Goal: Task Accomplishment & Management: Complete application form

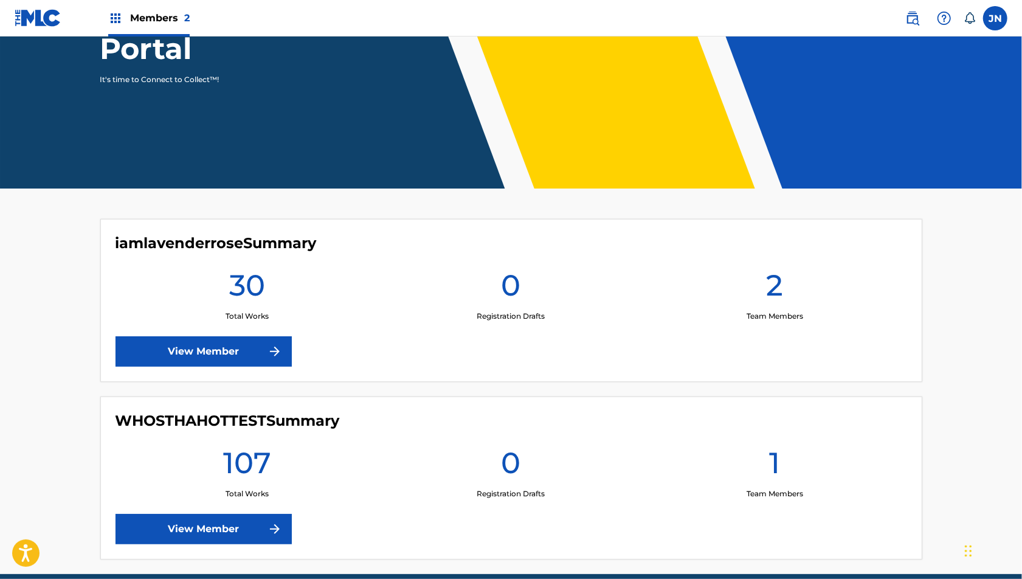
scroll to position [220, 0]
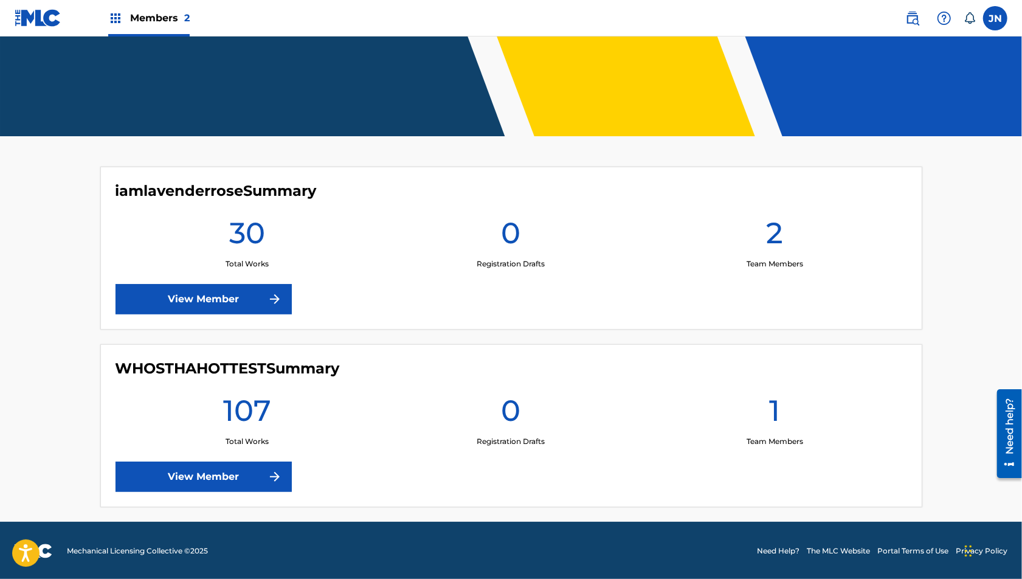
click at [203, 466] on link "View Member" at bounding box center [203, 476] width 176 height 30
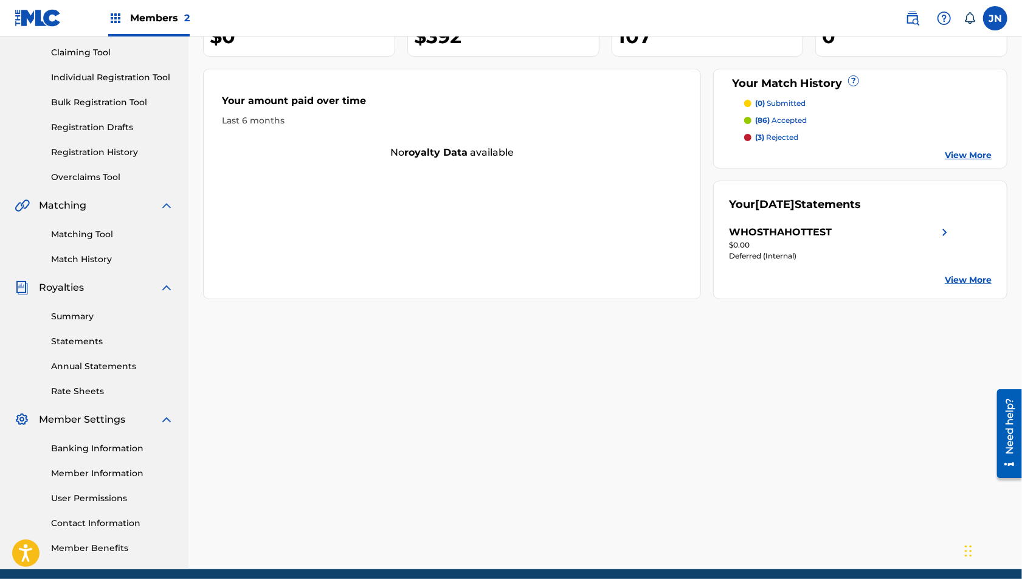
scroll to position [132, 0]
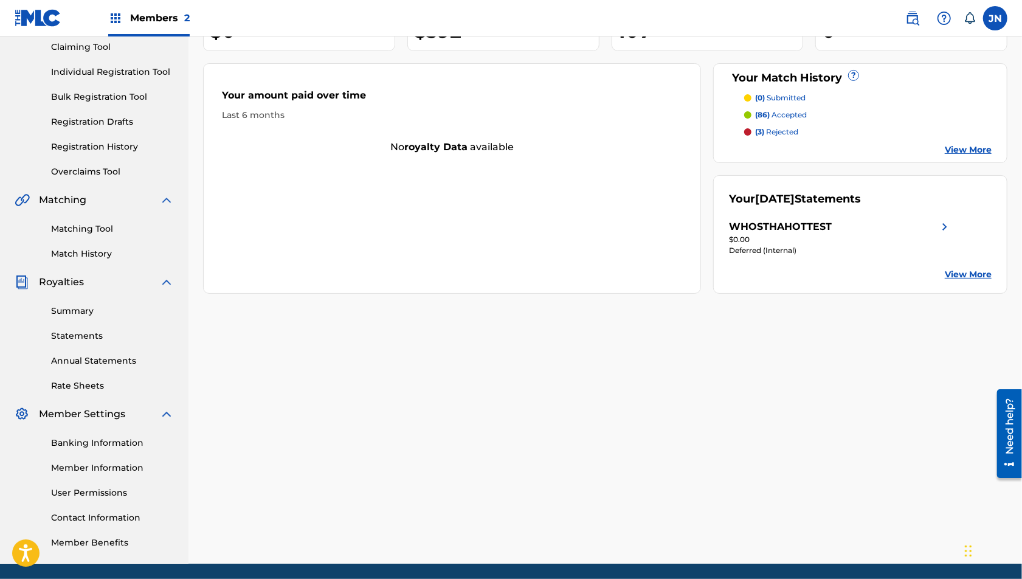
click at [975, 275] on link "View More" at bounding box center [968, 274] width 47 height 13
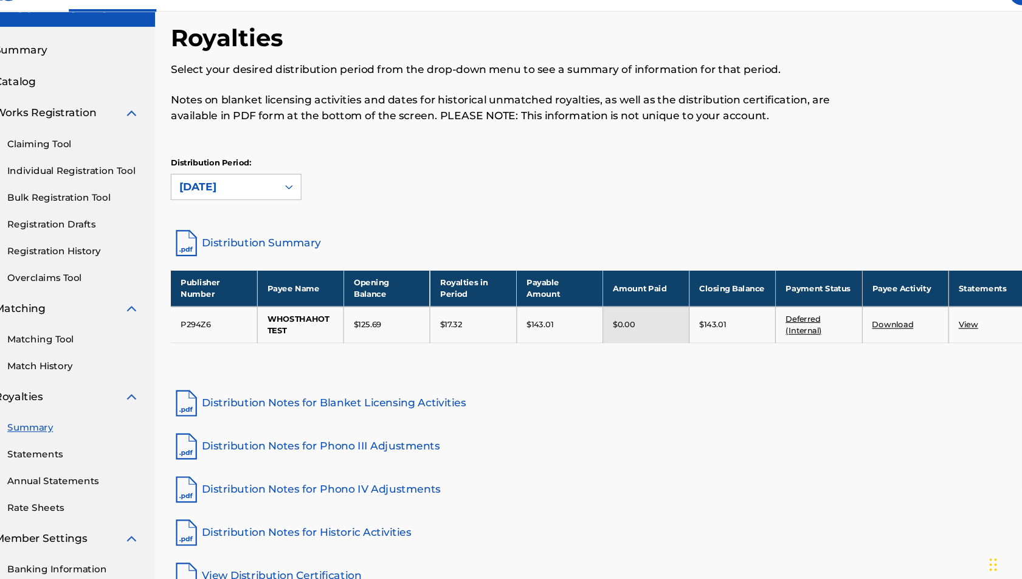
scroll to position [19, 0]
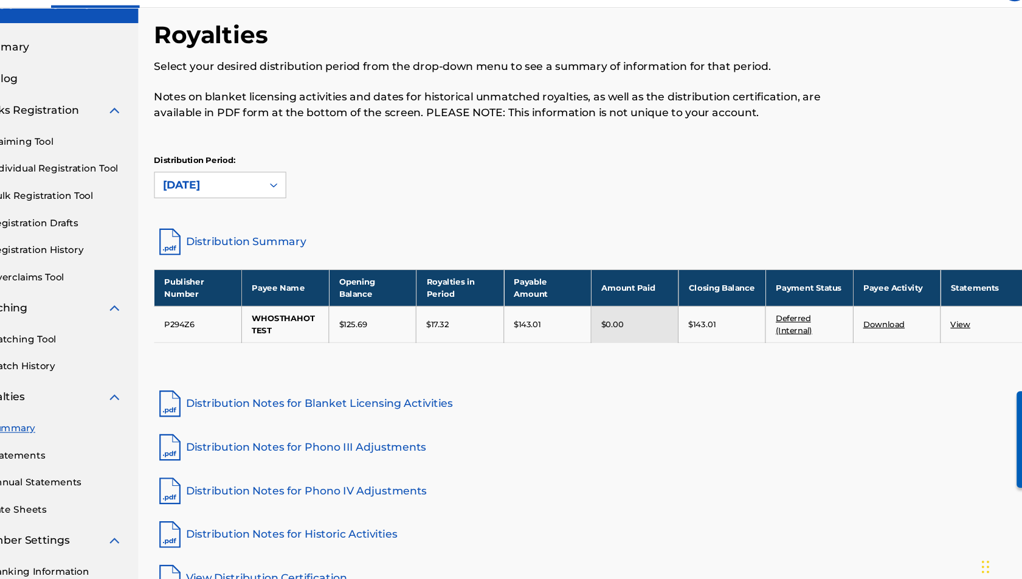
click at [793, 325] on link "Deferred (Internal)" at bounding box center [791, 327] width 33 height 20
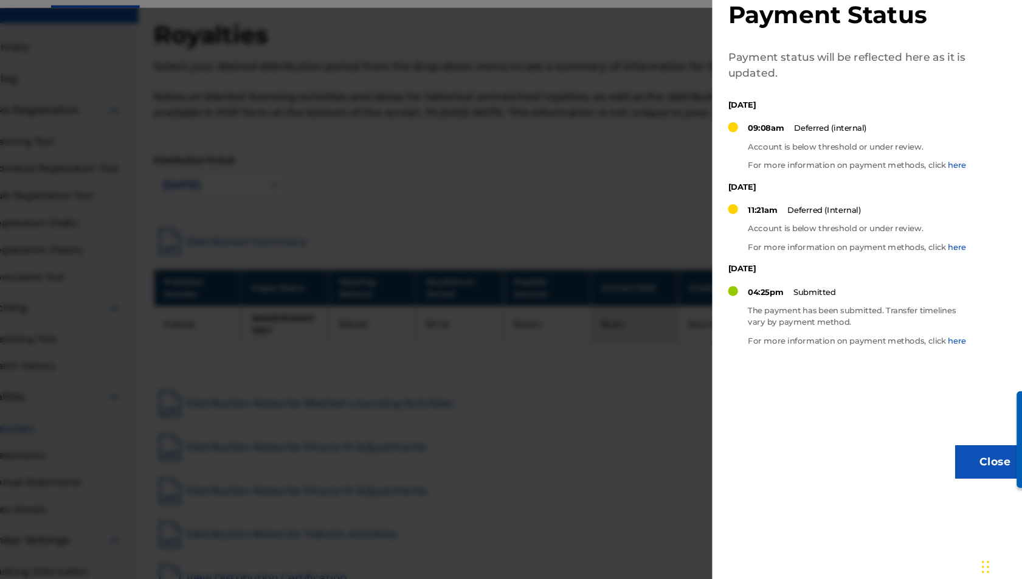
click at [650, 289] on div at bounding box center [511, 325] width 1022 height 579
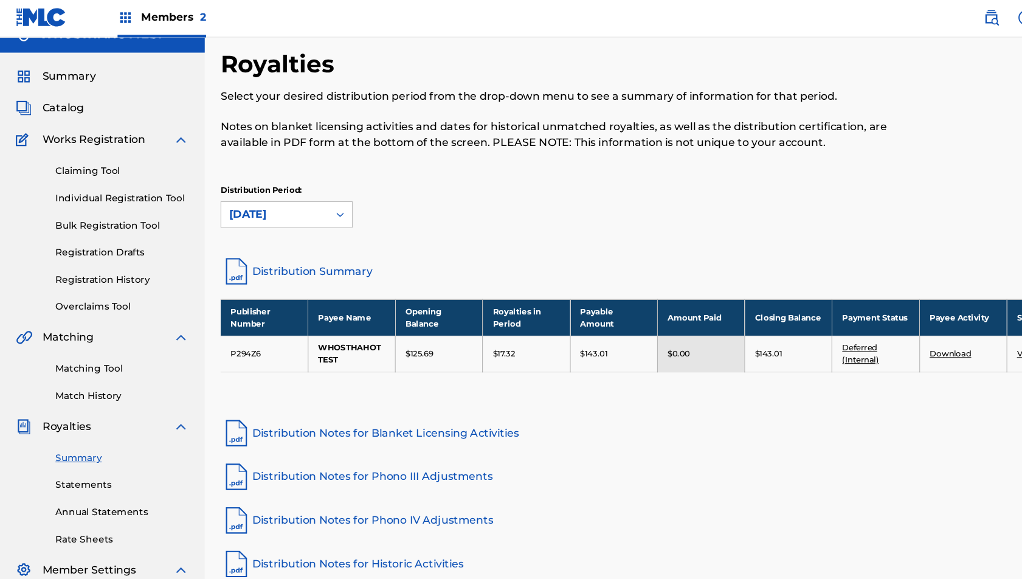
scroll to position [0, 0]
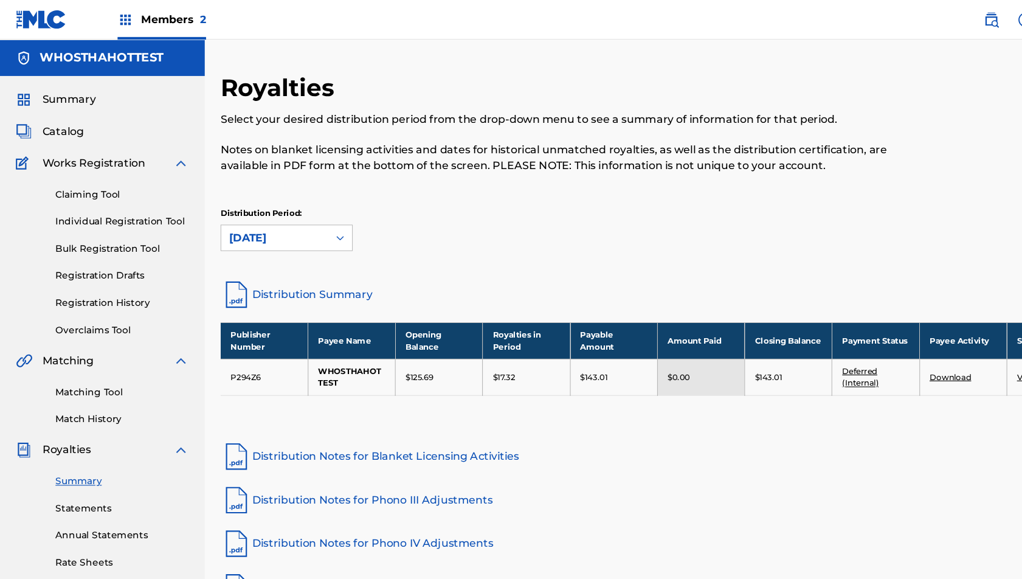
click at [58, 126] on span "Catalog" at bounding box center [58, 121] width 38 height 15
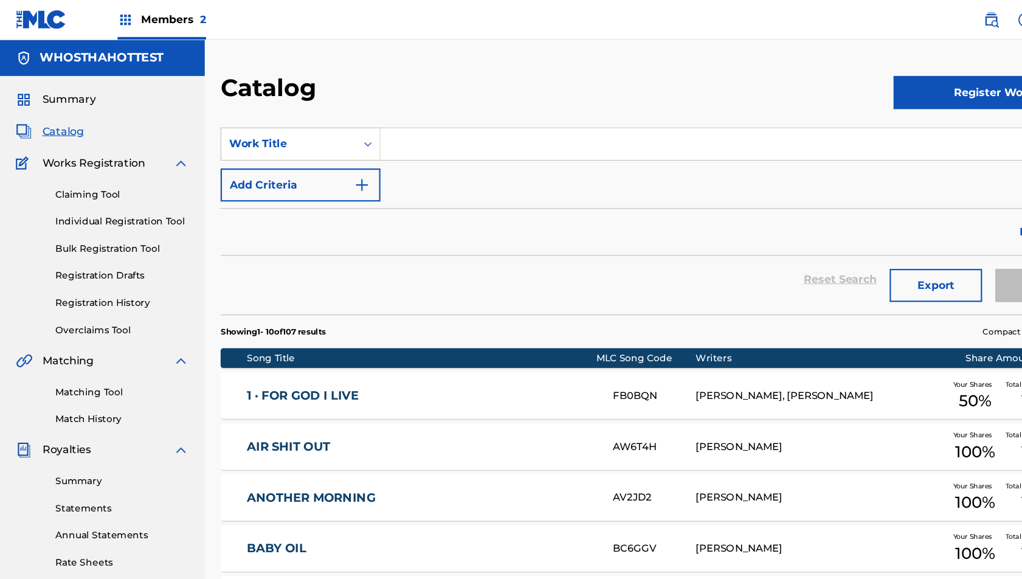
click at [137, 18] on span "Members 2" at bounding box center [160, 18] width 60 height 14
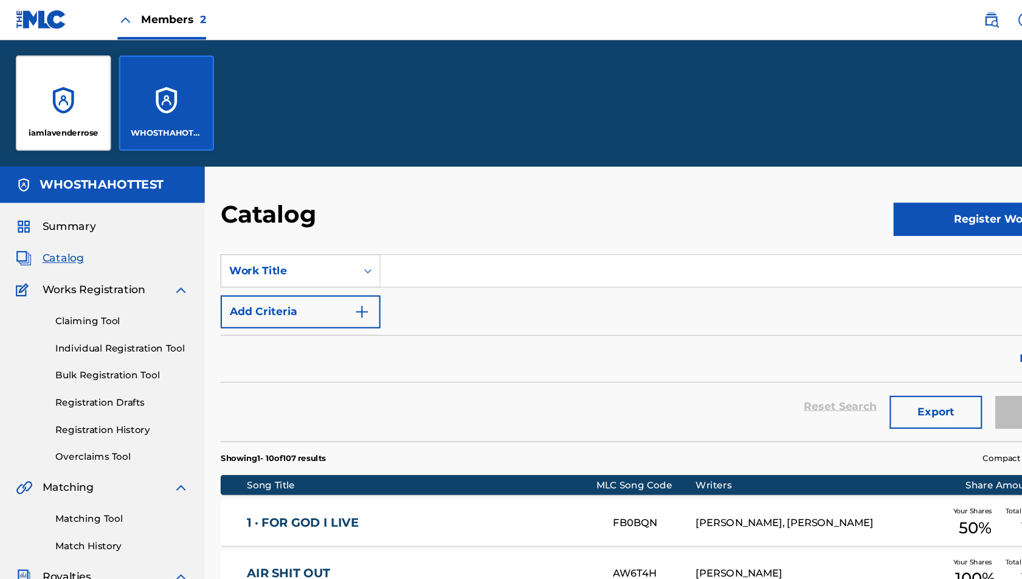
click at [74, 97] on div "iamlavenderrose" at bounding box center [59, 95] width 88 height 88
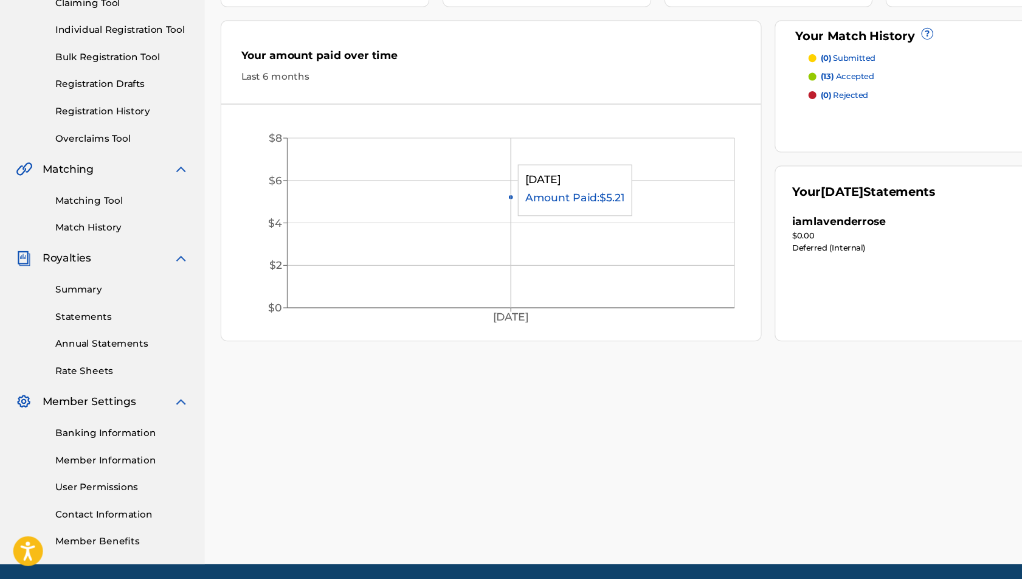
scroll to position [133, 0]
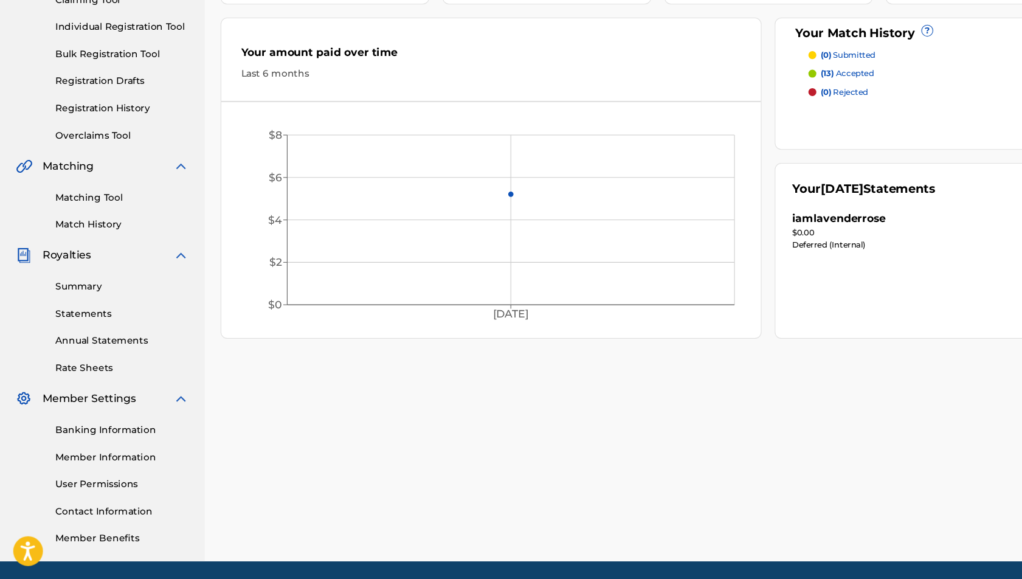
click at [752, 249] on div "iamlavenderrose" at bounding box center [772, 247] width 86 height 15
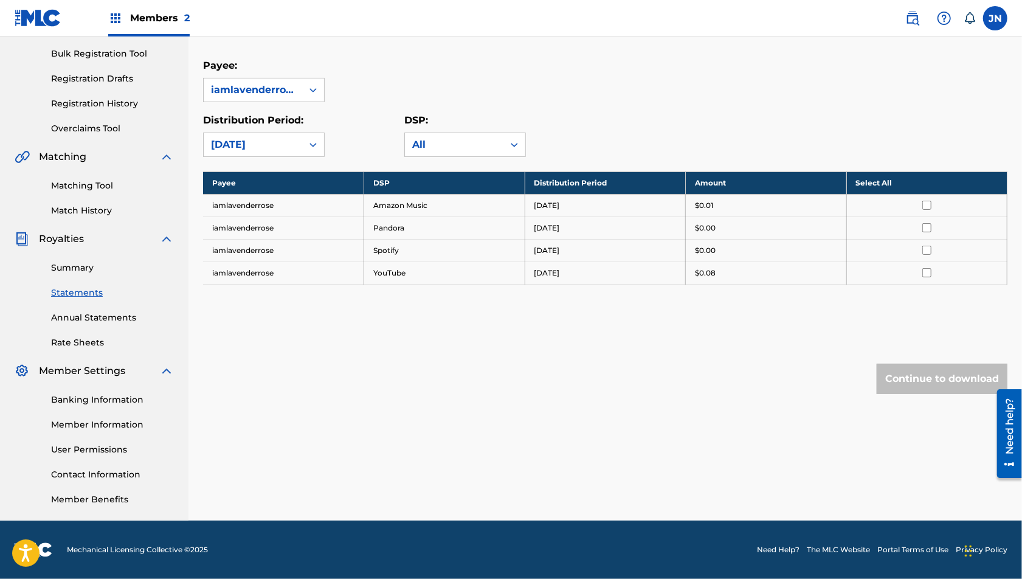
scroll to position [173, 0]
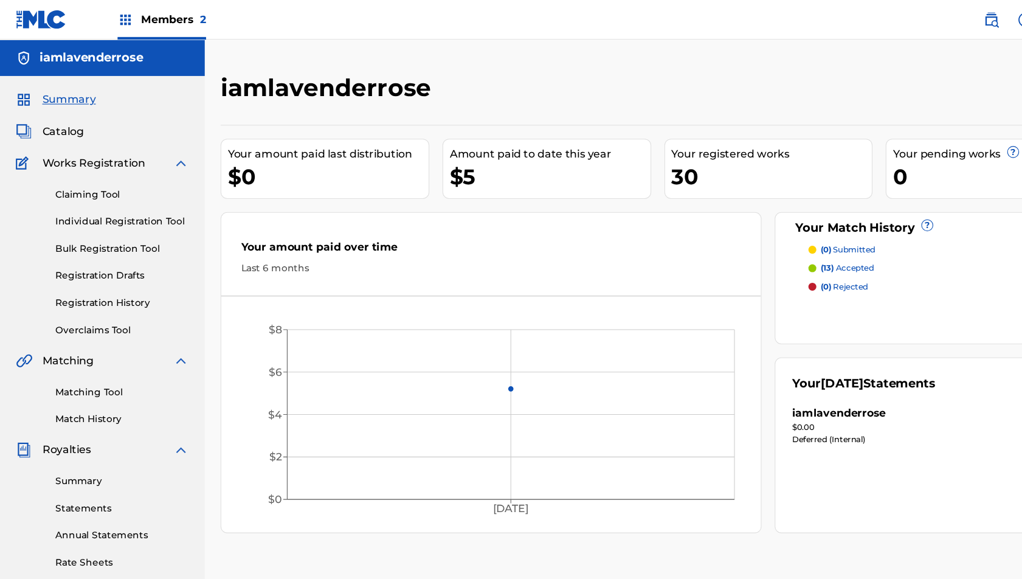
click at [120, 18] on img at bounding box center [115, 18] width 15 height 15
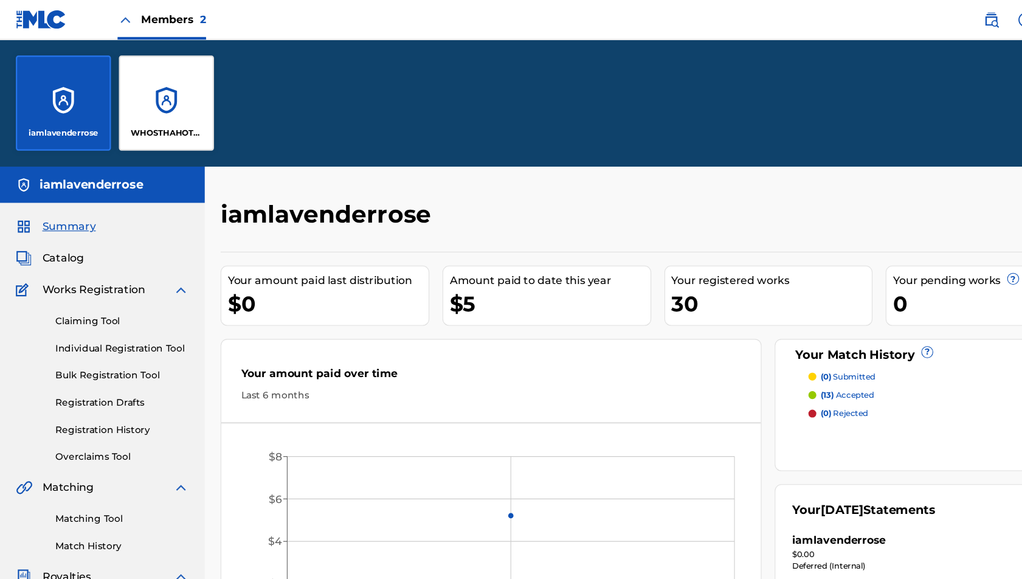
click at [125, 90] on div "WHOSTHAHOTTEST" at bounding box center [153, 95] width 88 height 88
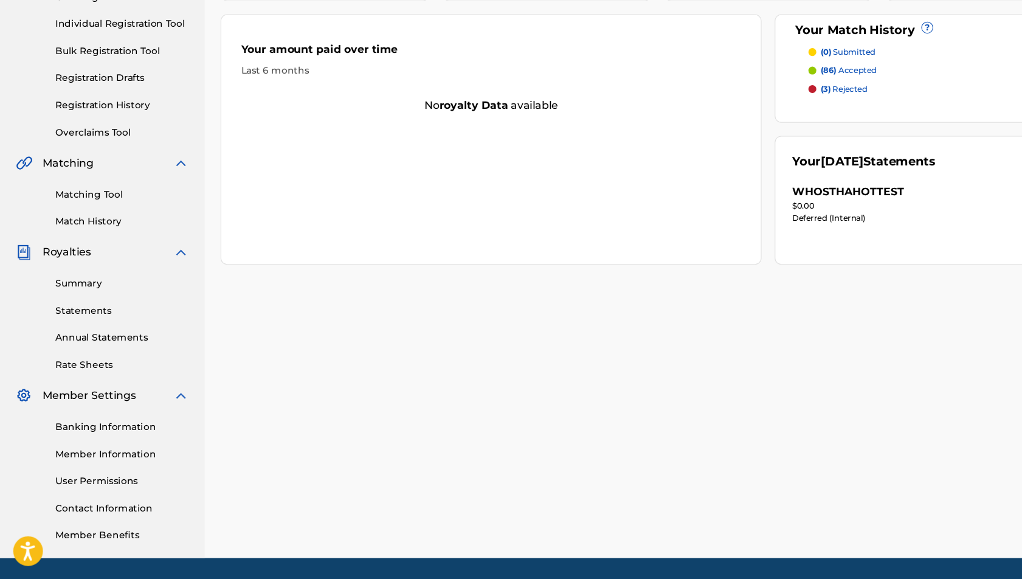
scroll to position [136, 0]
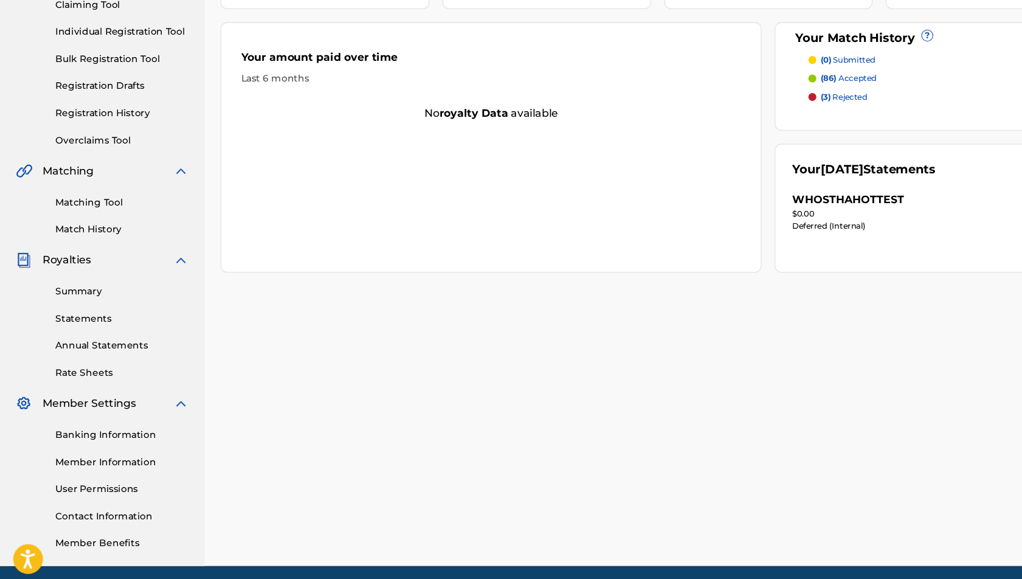
click at [90, 132] on div "Claiming Tool Individual Registration Tool Bulk Registration Tool Registration …" at bounding box center [94, 97] width 159 height 153
click at [90, 137] on link "Registration History" at bounding box center [112, 142] width 123 height 13
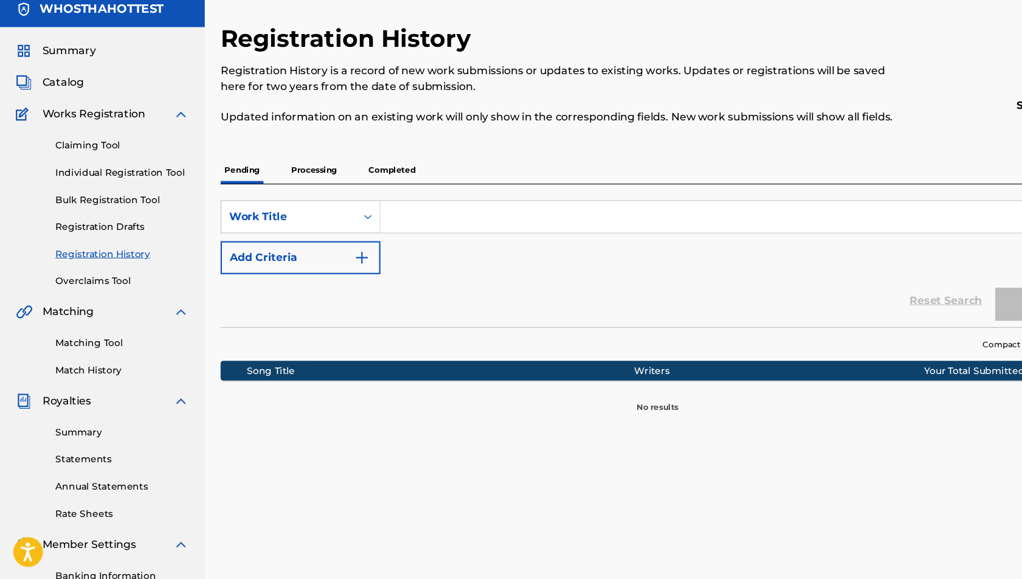
click at [288, 214] on p "Processing" at bounding box center [288, 201] width 49 height 26
click at [346, 214] on p "Completed" at bounding box center [361, 201] width 50 height 26
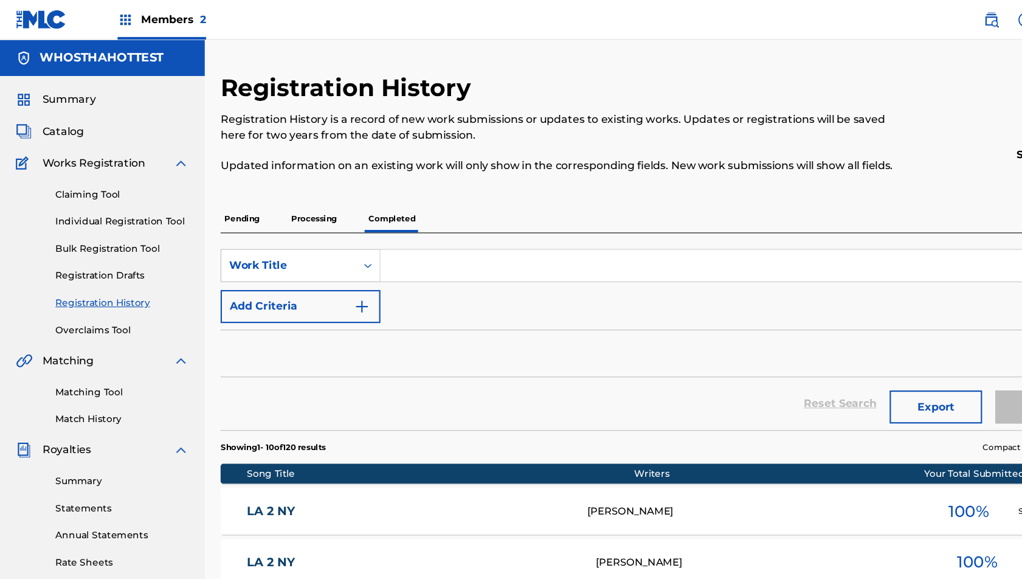
click at [71, 124] on span "Catalog" at bounding box center [58, 121] width 38 height 15
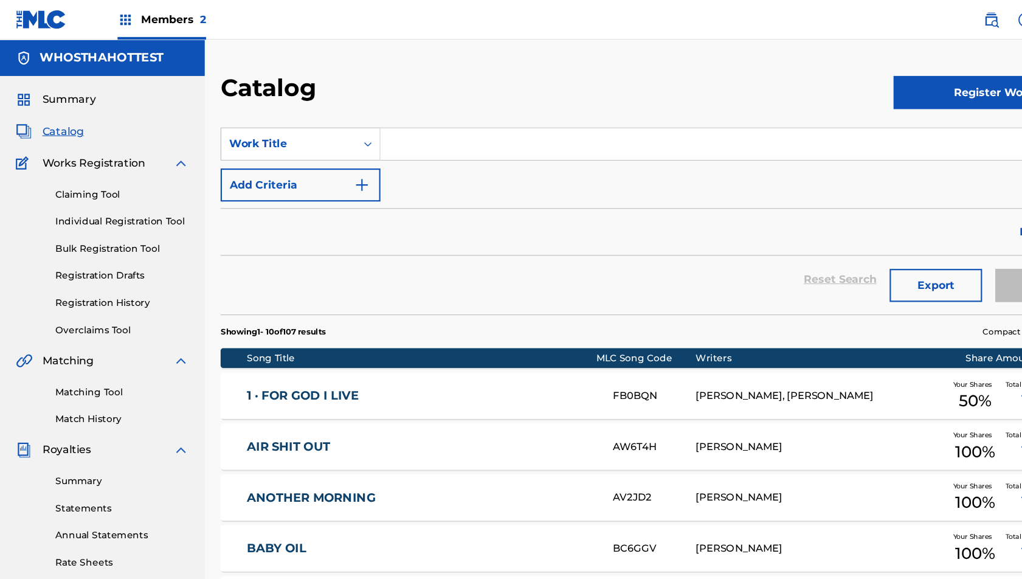
click at [391, 131] on input "Search Form" at bounding box center [678, 132] width 656 height 29
type input "broke the"
click at [873, 94] on button "Register Work" at bounding box center [914, 85] width 185 height 30
click at [853, 114] on link "Individual" at bounding box center [914, 124] width 185 height 29
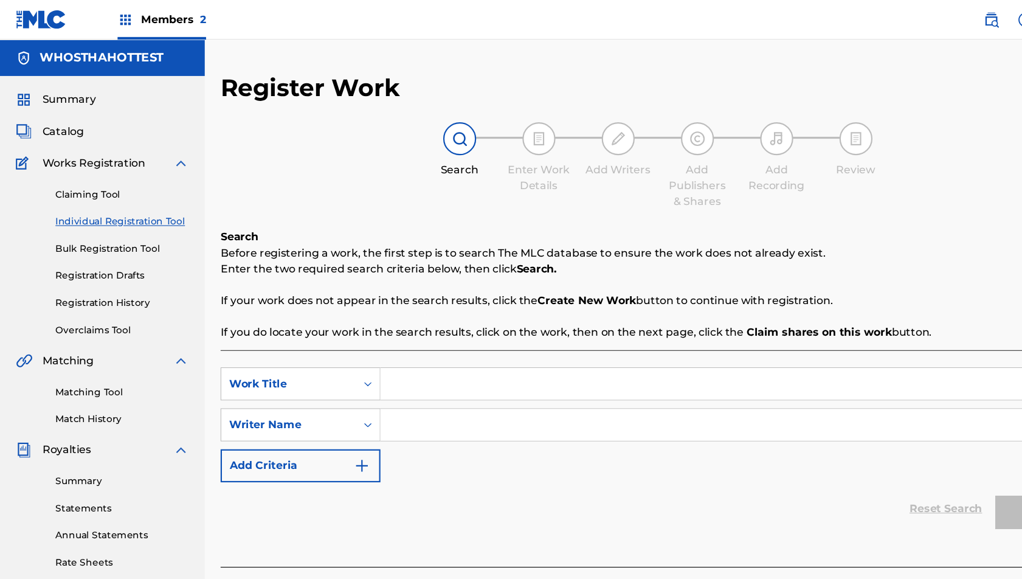
click at [383, 353] on input "Search Form" at bounding box center [678, 353] width 656 height 29
type input "broke the mold"
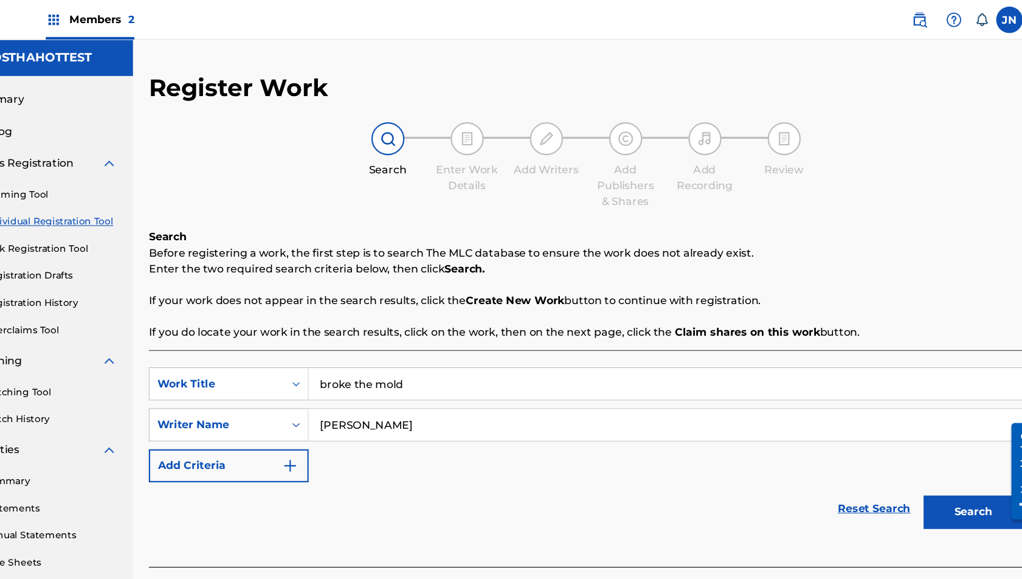
type input "[PERSON_NAME]"
click at [962, 463] on button "Search" at bounding box center [961, 471] width 91 height 30
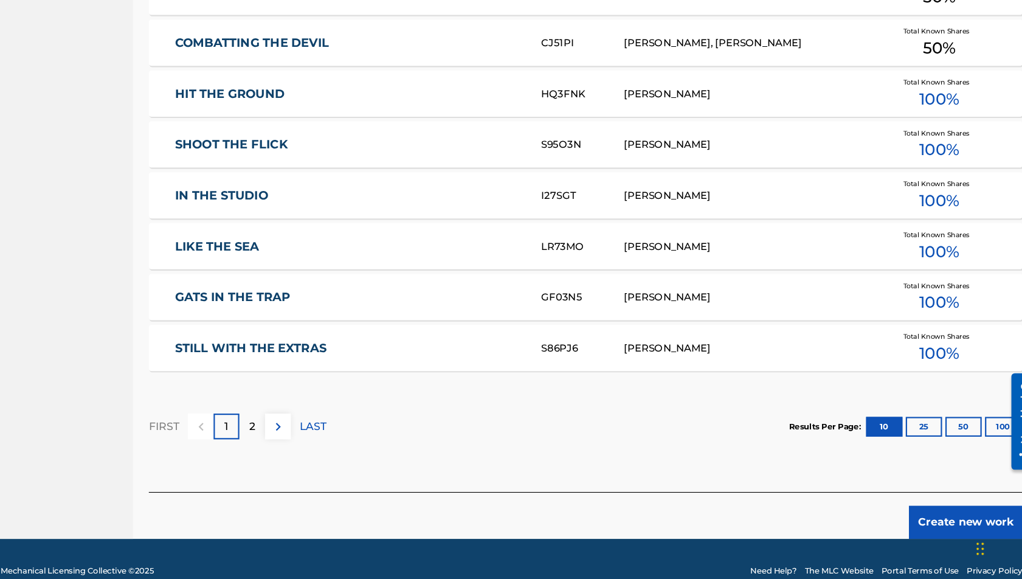
scroll to position [665, 0]
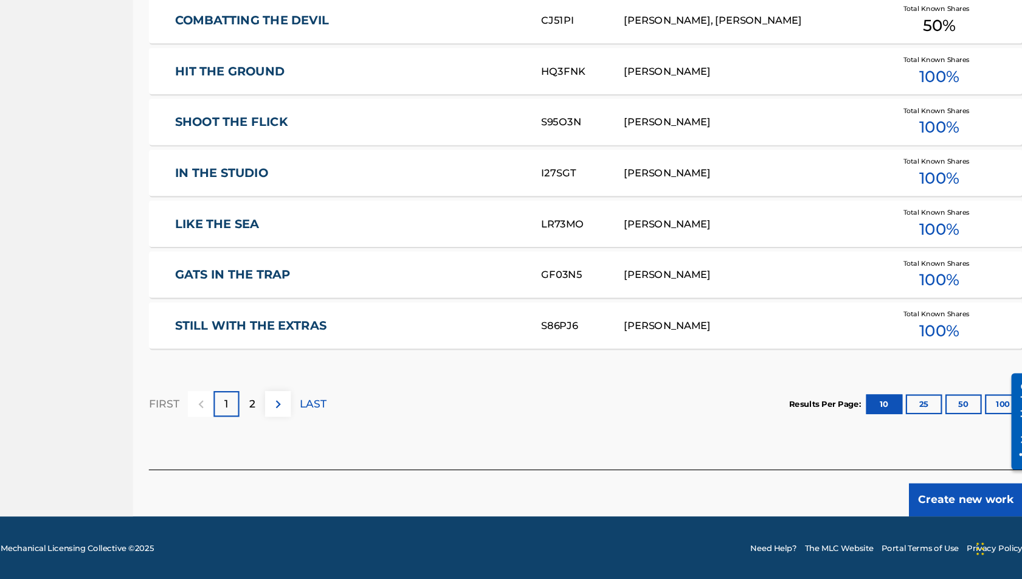
click at [949, 508] on button "Create new work" at bounding box center [955, 505] width 105 height 30
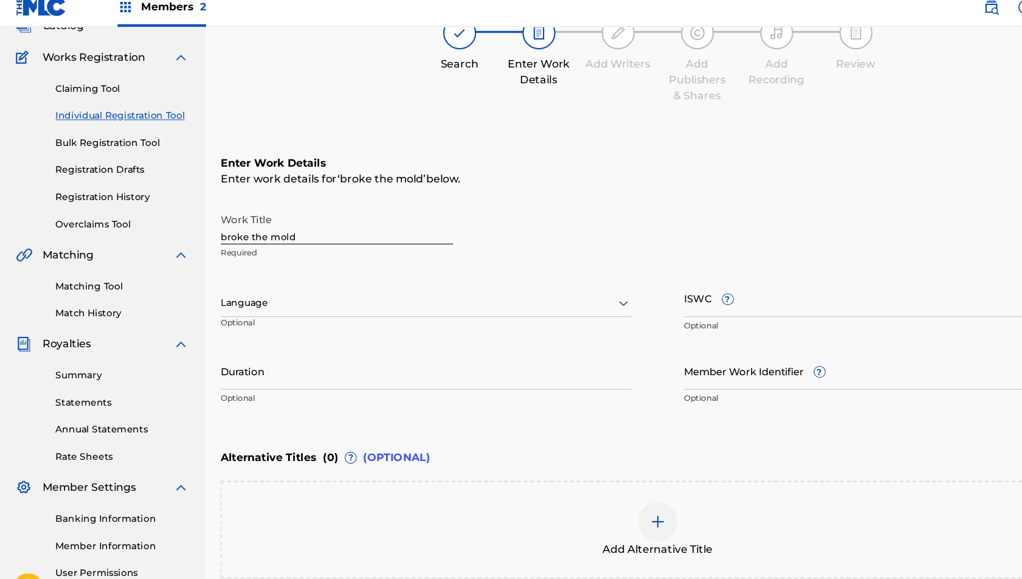
scroll to position [86, 0]
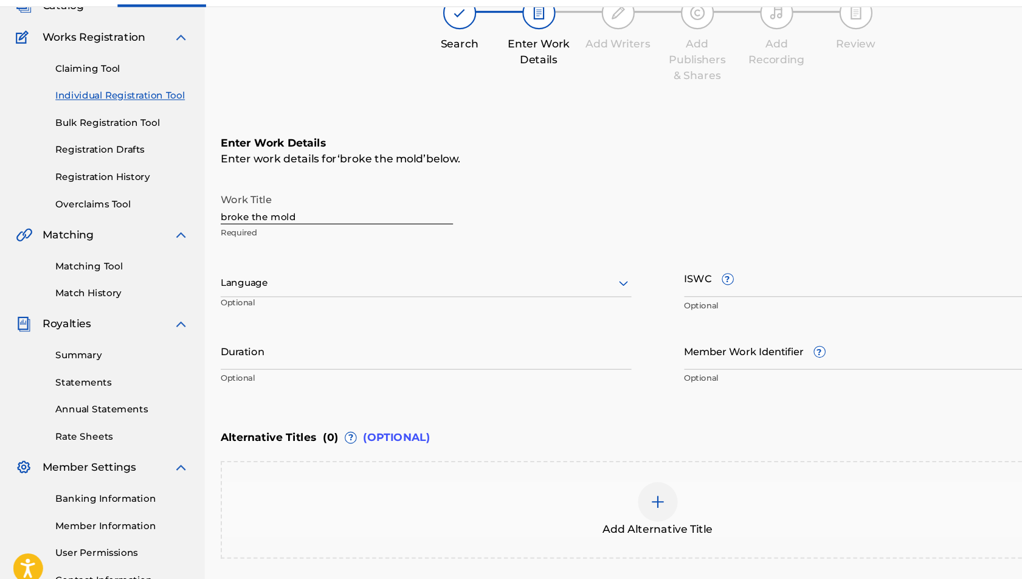
click at [80, 94] on link "Claiming Tool" at bounding box center [112, 93] width 123 height 13
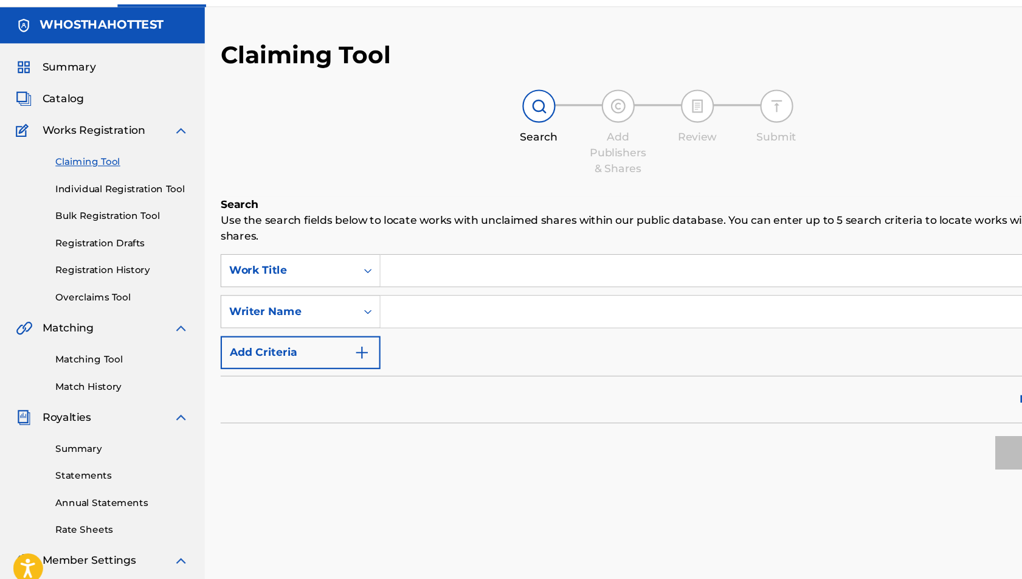
click at [431, 286] on input "Search Form" at bounding box center [678, 278] width 656 height 29
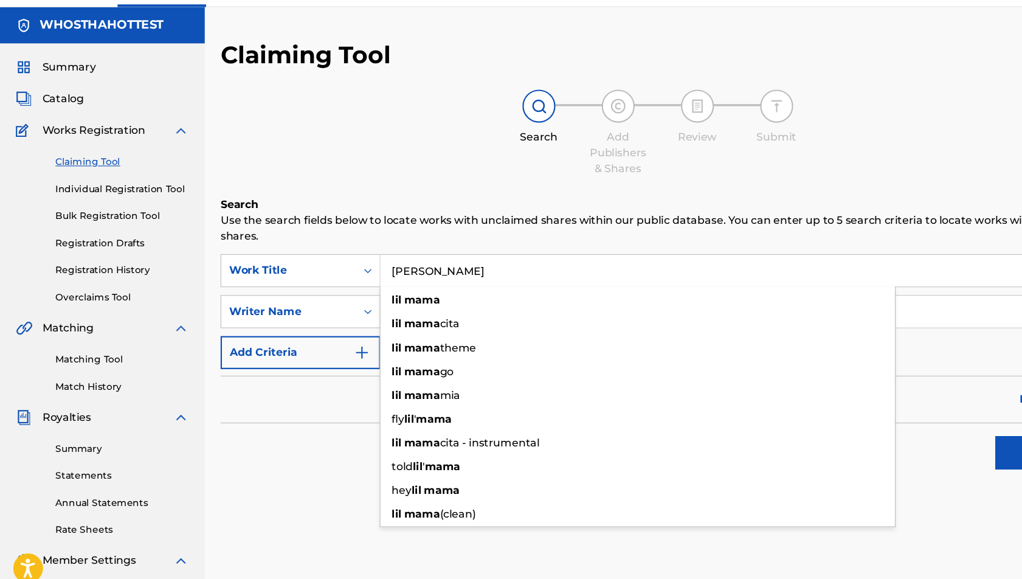
type input "[PERSON_NAME]"
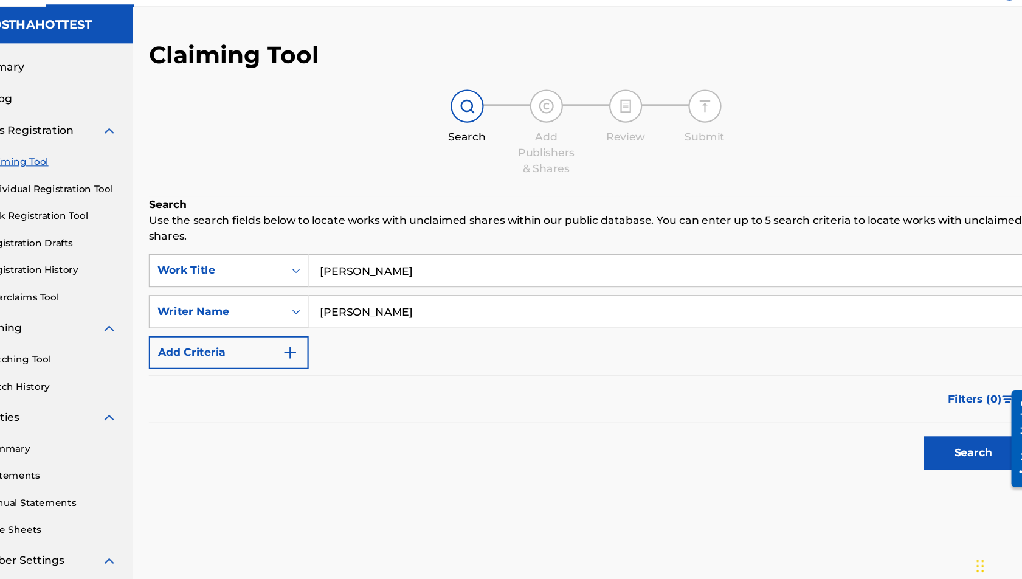
type input "[PERSON_NAME]"
click at [916, 432] on button "Search" at bounding box center [961, 447] width 91 height 30
click at [377, 383] on div "Filters ( 0 )" at bounding box center [605, 398] width 804 height 44
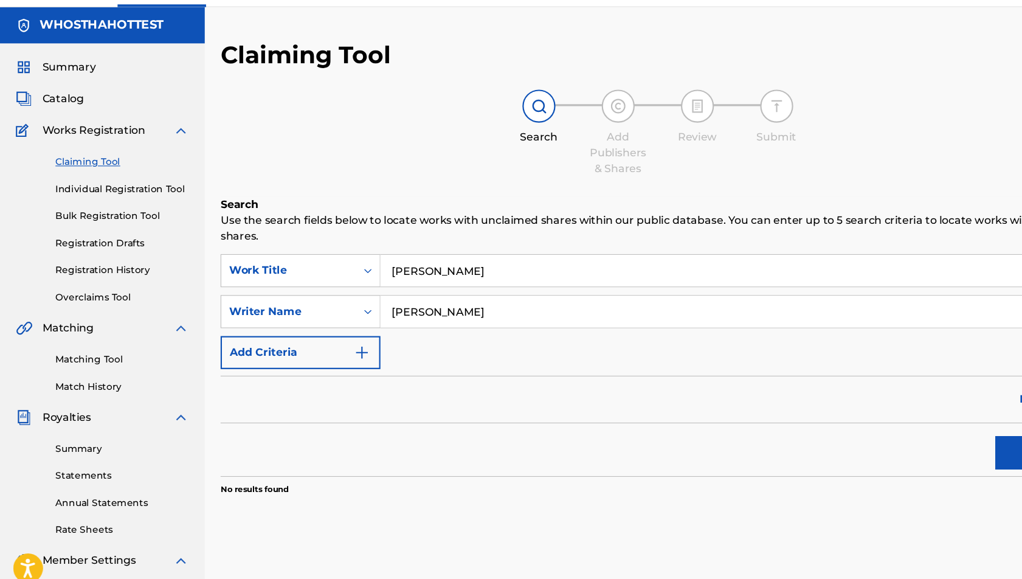
click at [60, 362] on link "Matching Tool" at bounding box center [112, 360] width 123 height 13
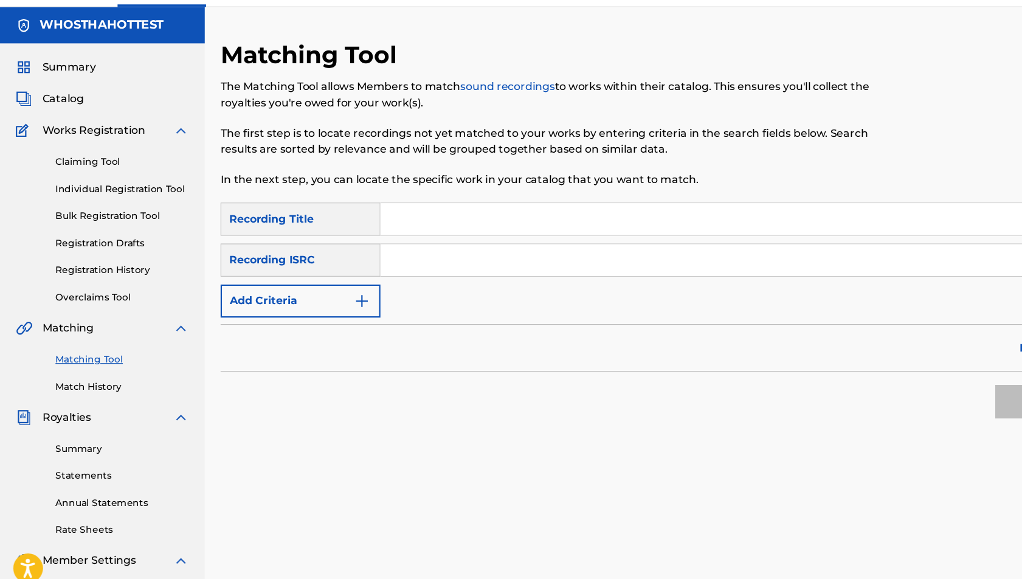
click at [384, 239] on input "Search Form" at bounding box center [678, 231] width 656 height 29
type input "facecard"
click at [916, 384] on button "Search" at bounding box center [961, 399] width 91 height 30
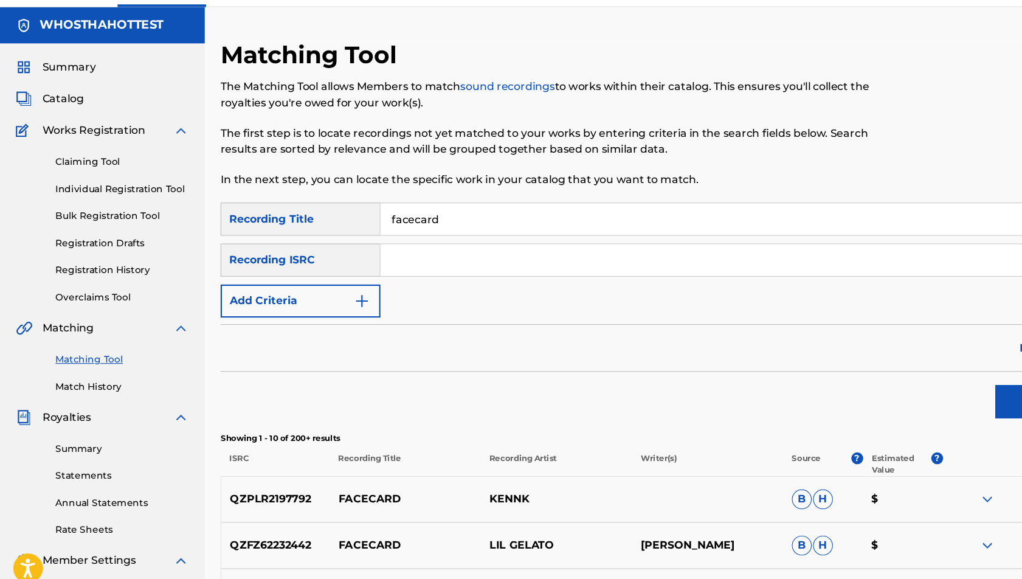
click at [303, 323] on form "SearchWithCriteria7b82324a-00e6-43bd-a79a-46f225d22842 Recording Title facecard…" at bounding box center [605, 318] width 804 height 204
click at [303, 312] on button "Add Criteria" at bounding box center [276, 307] width 147 height 30
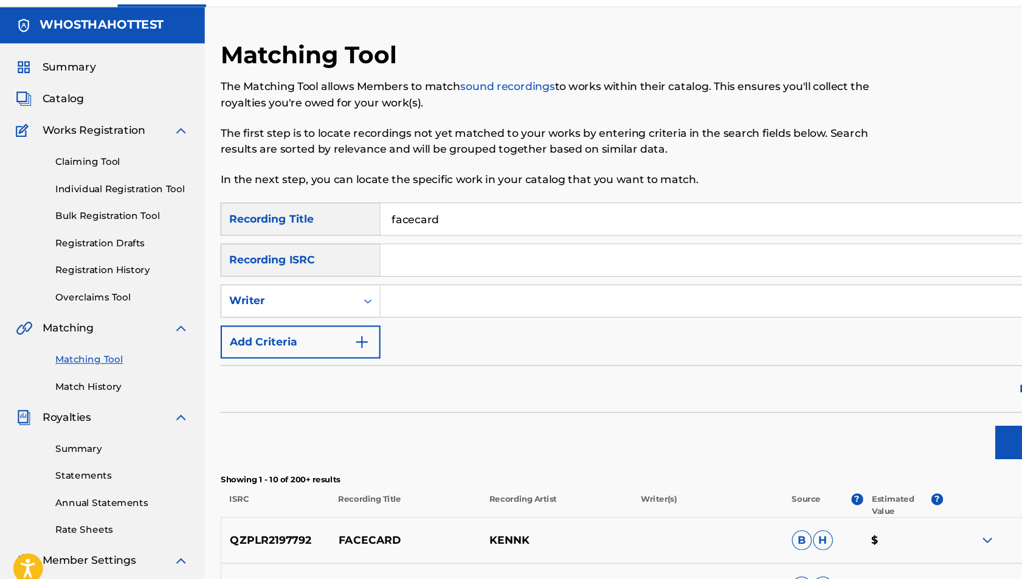
click at [444, 311] on input "Search Form" at bounding box center [667, 306] width 634 height 29
type input "[PERSON_NAME]"
click at [916, 422] on button "Search" at bounding box center [961, 437] width 91 height 30
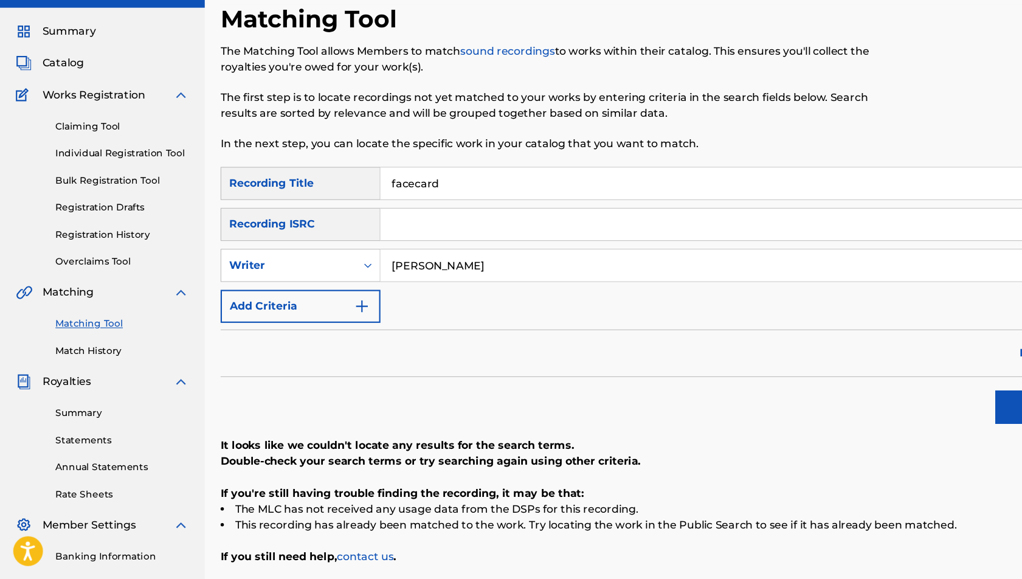
scroll to position [18, 0]
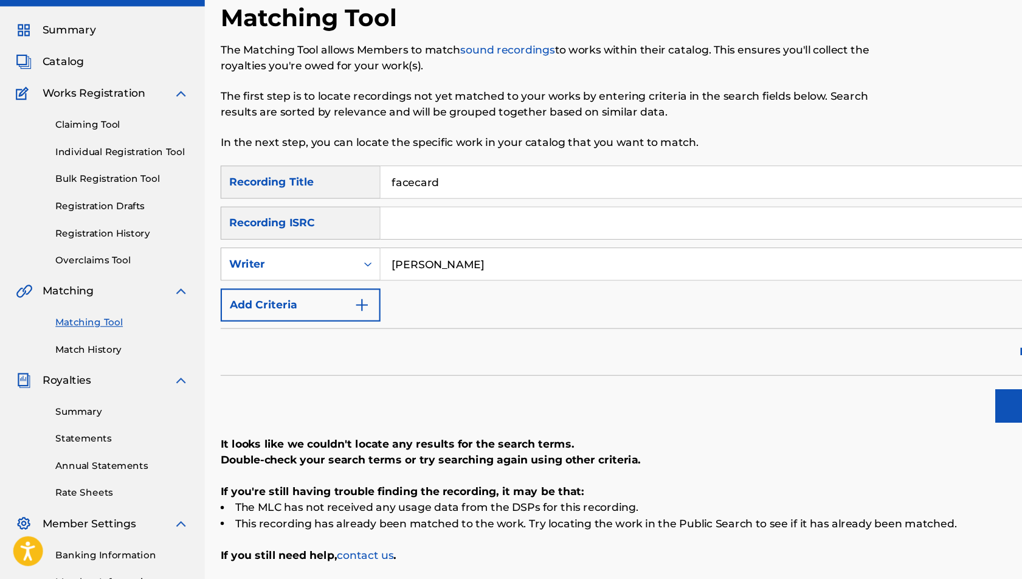
click at [393, 284] on input "[PERSON_NAME]" at bounding box center [667, 288] width 634 height 29
click at [390, 253] on input "Search Form" at bounding box center [678, 250] width 656 height 29
paste input "QT3EZ2499734"
type input "QT3EZ2499734"
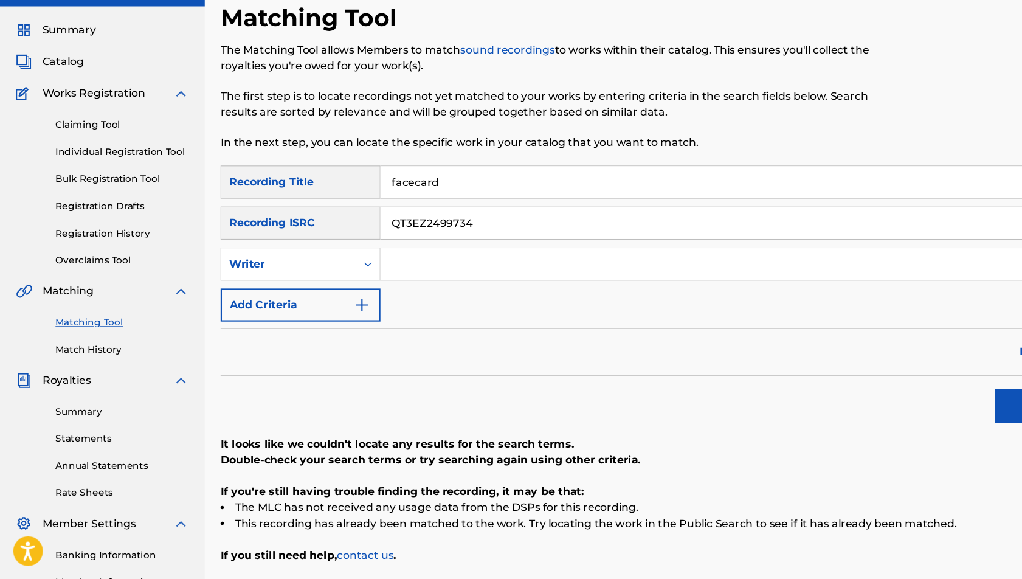
click at [393, 208] on input "facecard" at bounding box center [678, 213] width 656 height 29
click at [916, 404] on button "Search" at bounding box center [961, 419] width 91 height 30
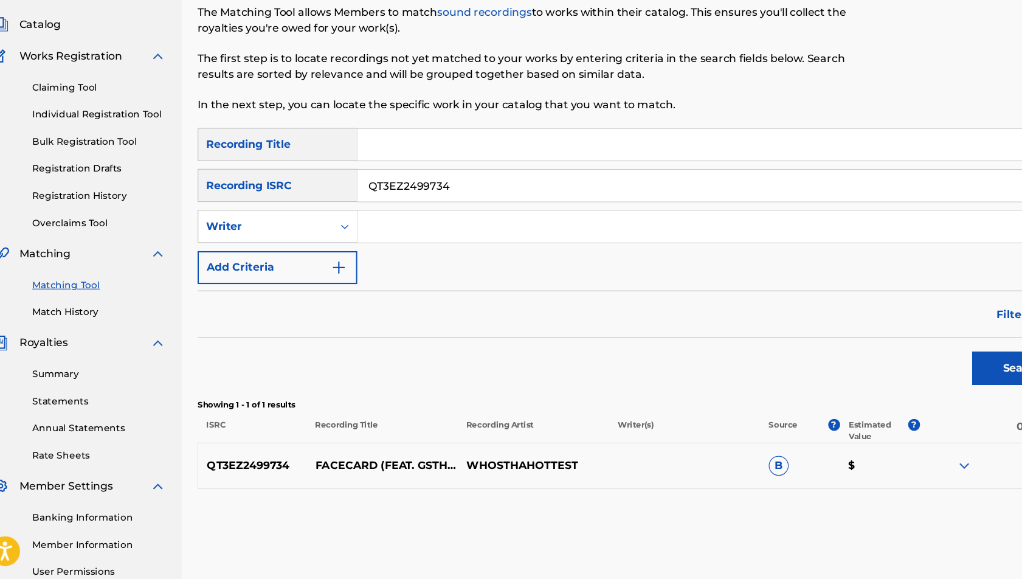
scroll to position [53, 0]
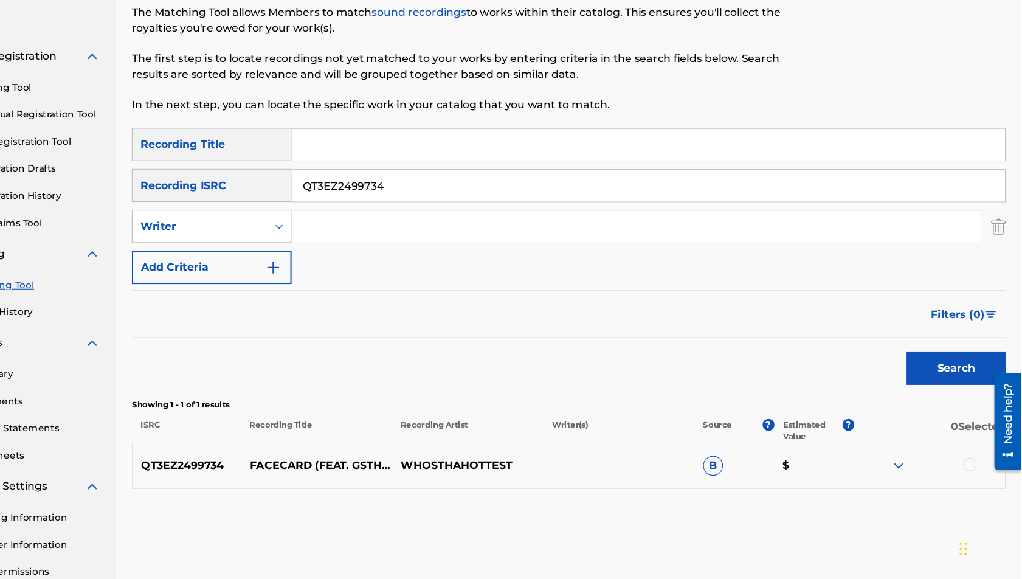
click at [704, 470] on div "QT3EZ2499734 FACECARD (FEAT. GSTHAGREAT) WHOSTHAHOTTEST B $" at bounding box center [605, 474] width 804 height 43
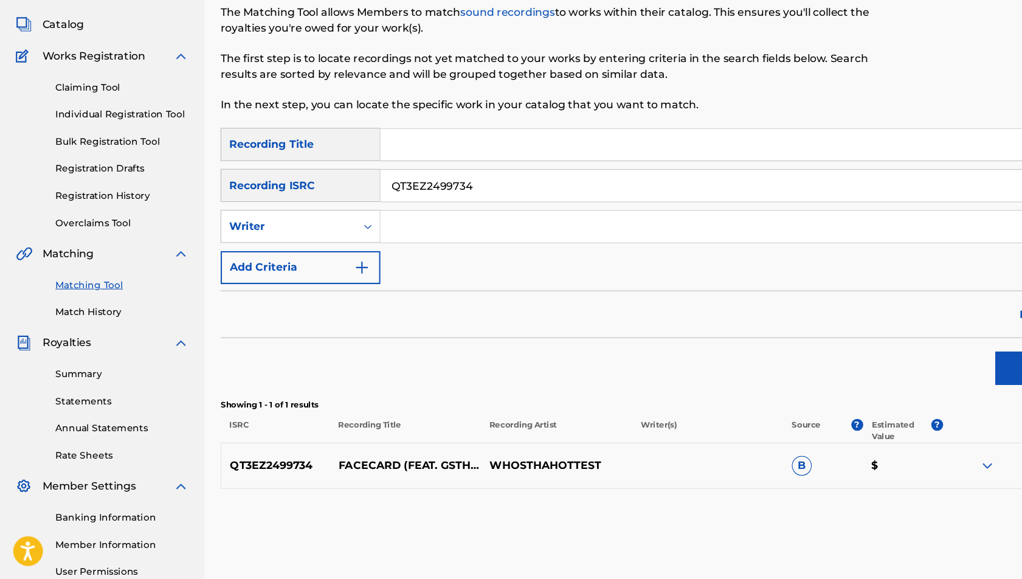
click at [55, 74] on span "Catalog" at bounding box center [58, 68] width 38 height 15
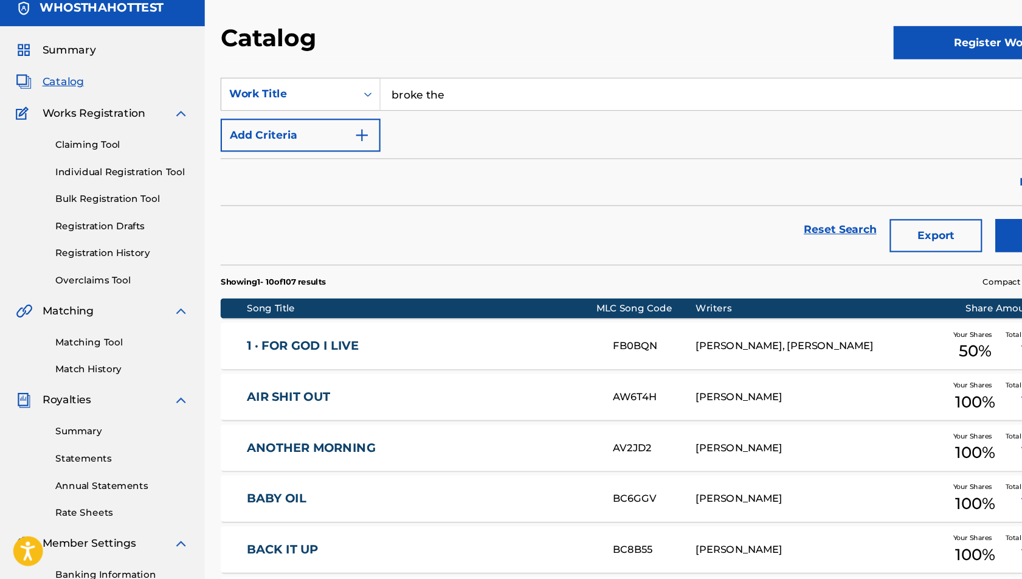
click at [419, 136] on input "broke the" at bounding box center [678, 132] width 656 height 29
type input "facecard"
click at [916, 247] on button "Search" at bounding box center [961, 262] width 91 height 30
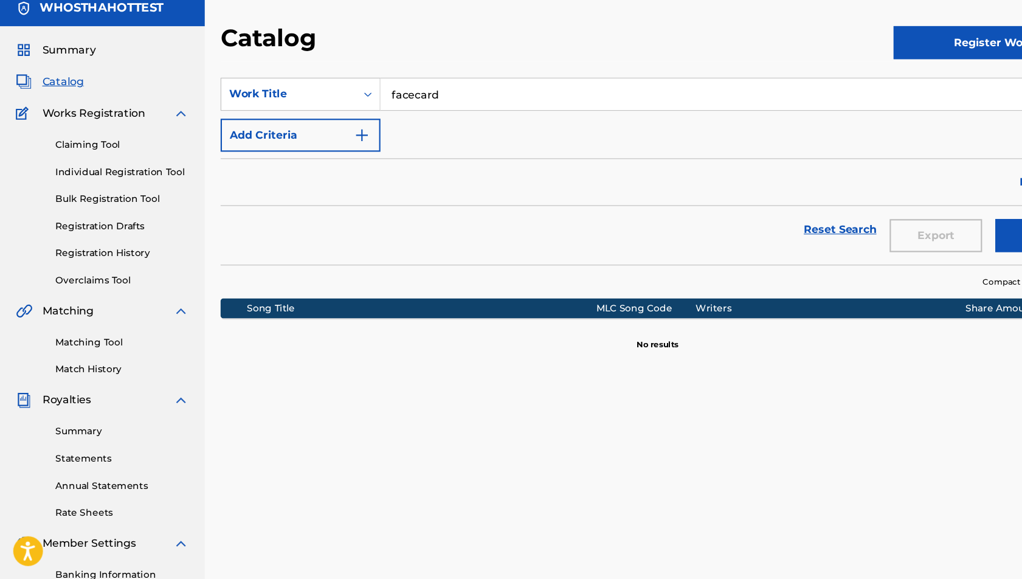
click at [940, 82] on button "Register Work" at bounding box center [914, 85] width 185 height 30
click at [891, 115] on link "Individual" at bounding box center [914, 124] width 185 height 29
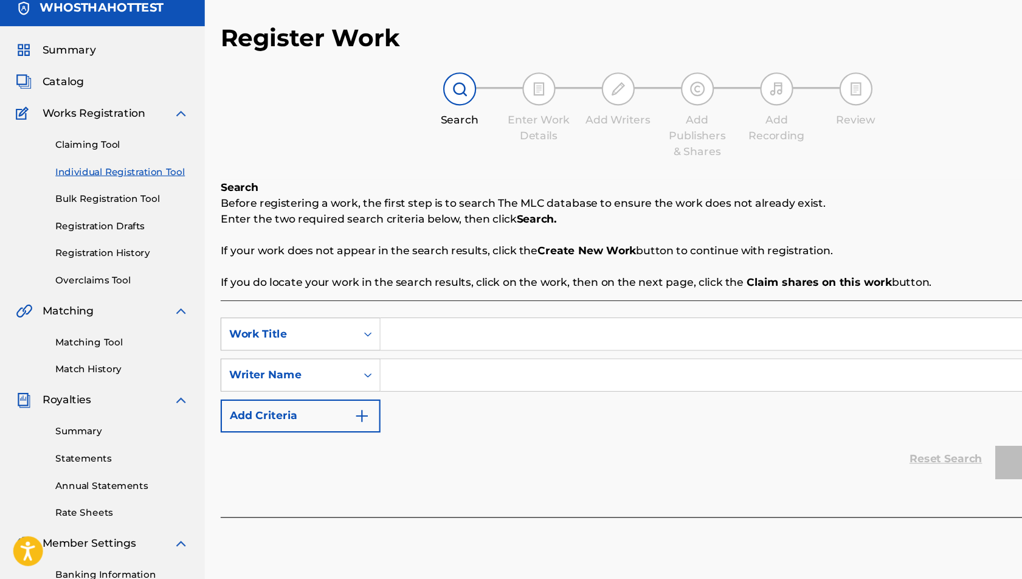
click at [413, 352] on input "Search Form" at bounding box center [678, 353] width 656 height 29
type input "Facecard"
click at [433, 387] on input "Search Form" at bounding box center [678, 390] width 656 height 29
type input "[PERSON_NAME]"
click at [916, 456] on button "Search" at bounding box center [961, 471] width 91 height 30
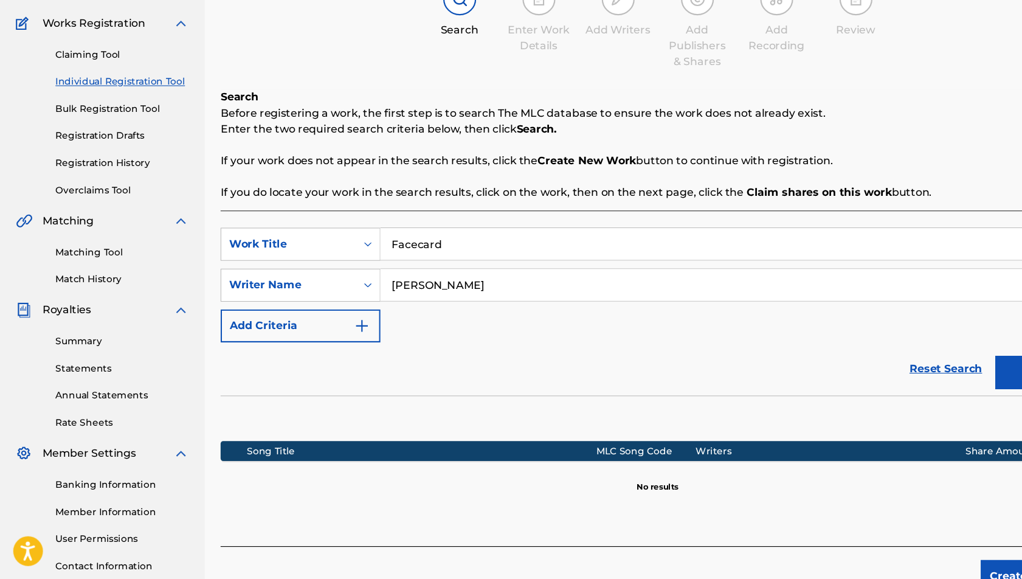
scroll to position [175, 0]
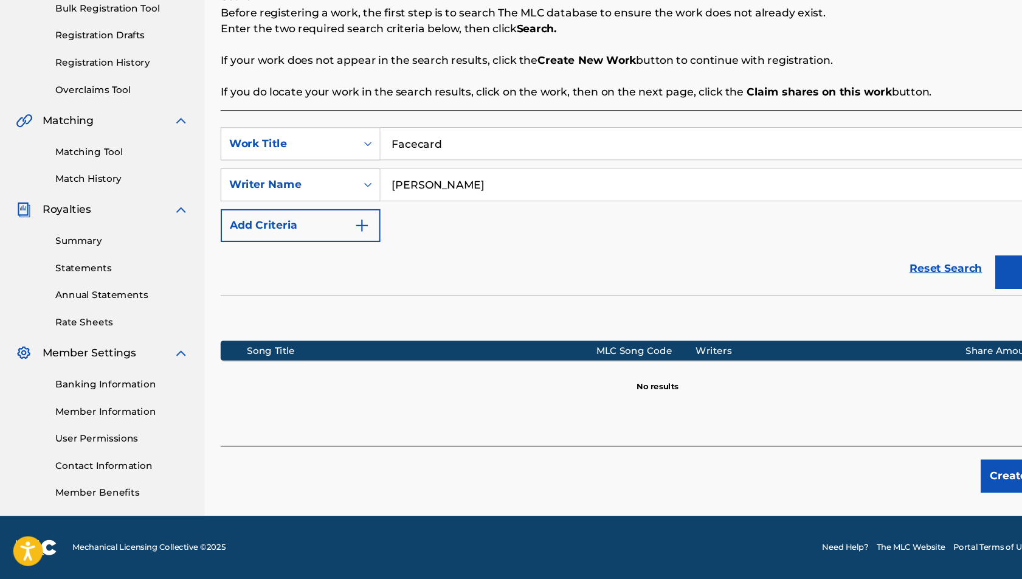
click at [922, 483] on button "Create new work" at bounding box center [955, 484] width 105 height 30
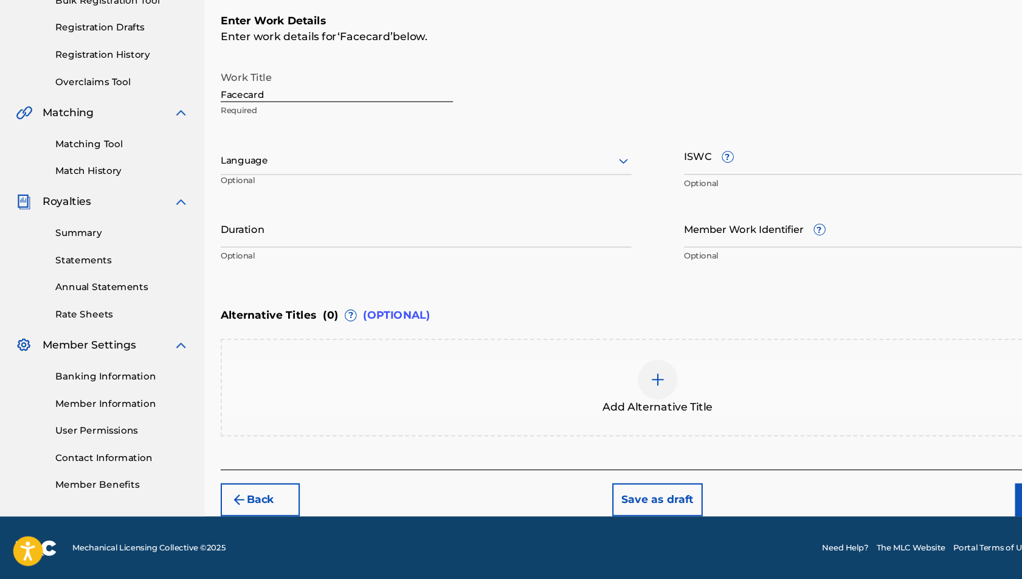
scroll to position [182, 0]
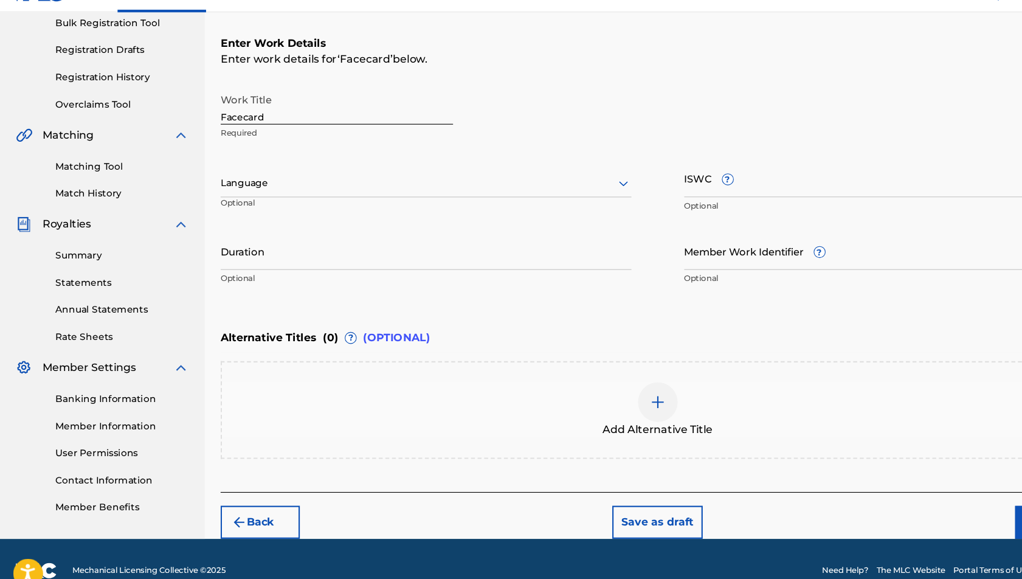
click at [653, 193] on input "ISWC ?" at bounding box center [819, 189] width 378 height 35
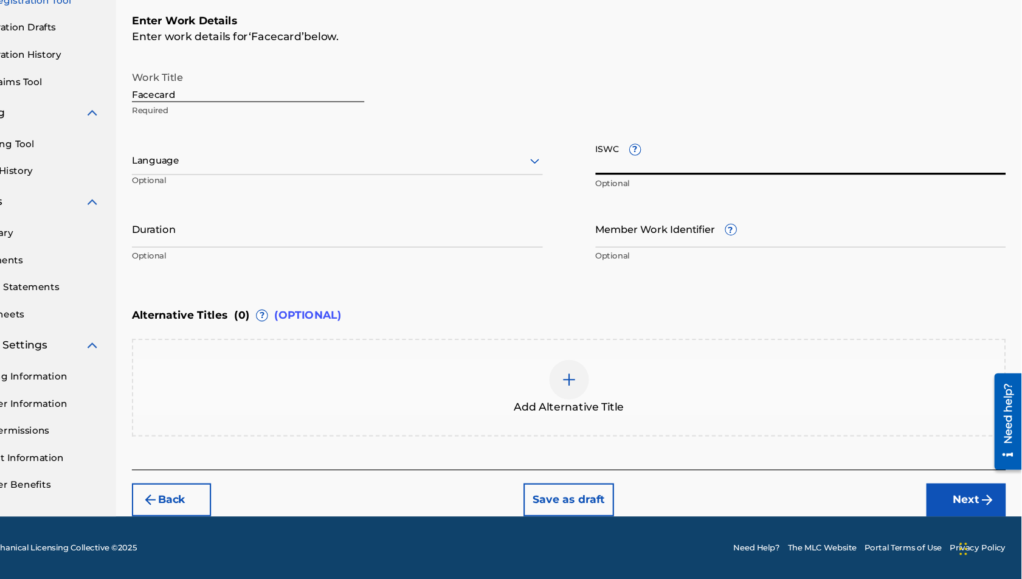
click at [959, 516] on button "Next" at bounding box center [970, 505] width 73 height 30
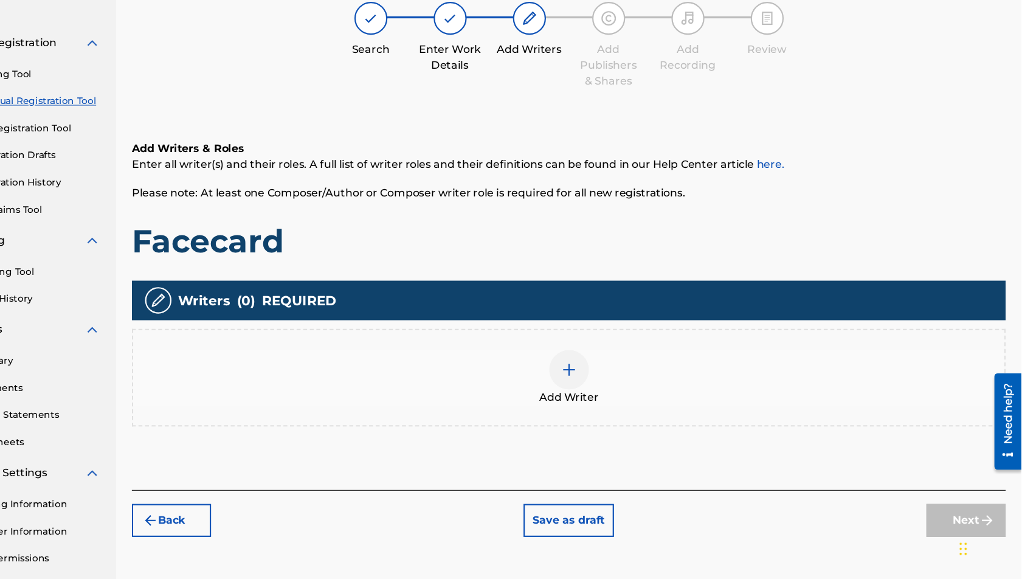
scroll to position [54, 0]
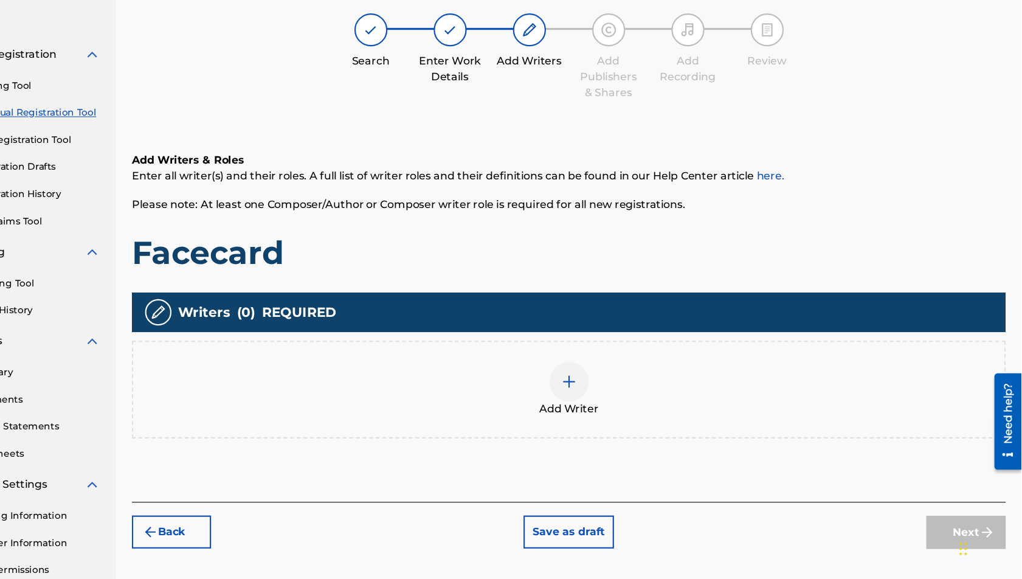
click at [598, 392] on img at bounding box center [605, 397] width 15 height 15
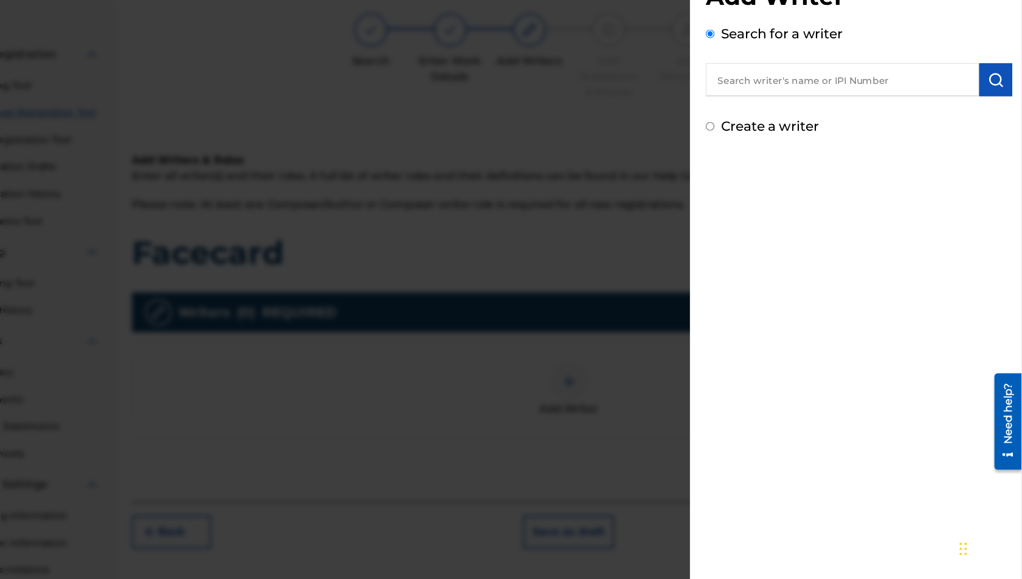
click at [790, 112] on input "text" at bounding box center [857, 119] width 252 height 30
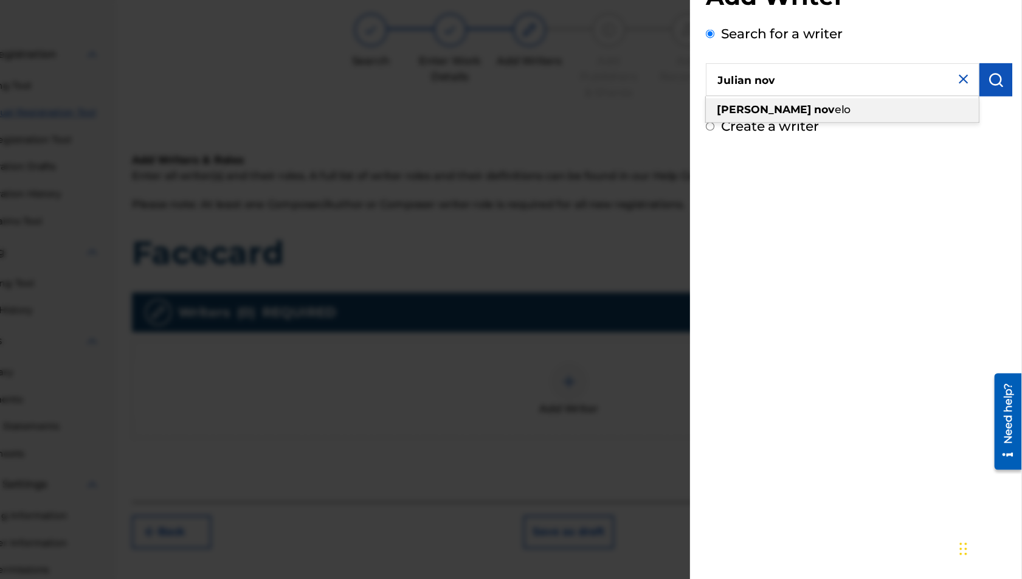
click at [766, 148] on strong "[PERSON_NAME]" at bounding box center [785, 147] width 87 height 12
type input "[PERSON_NAME]"
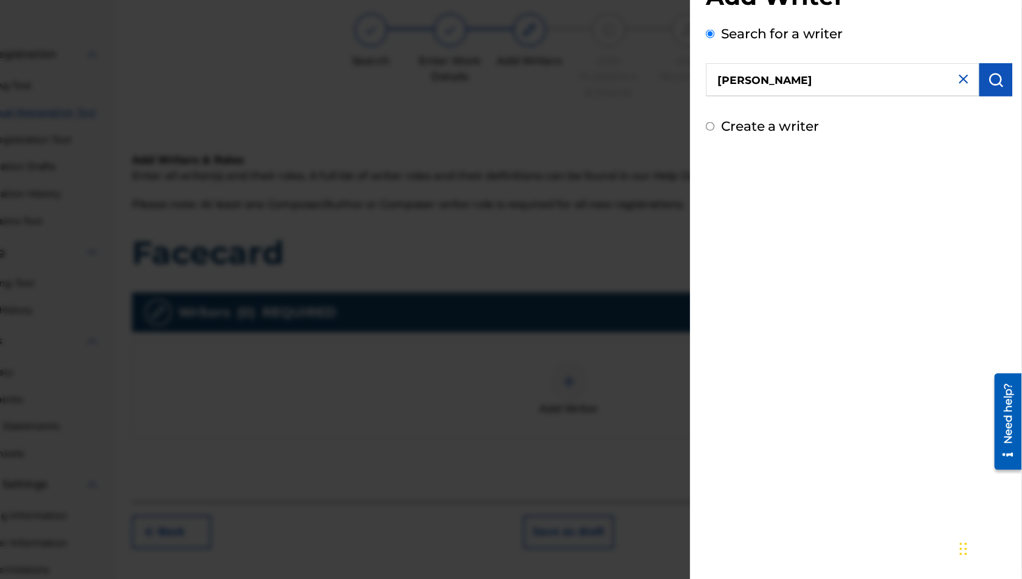
click at [986, 118] on button "submit" at bounding box center [998, 119] width 30 height 30
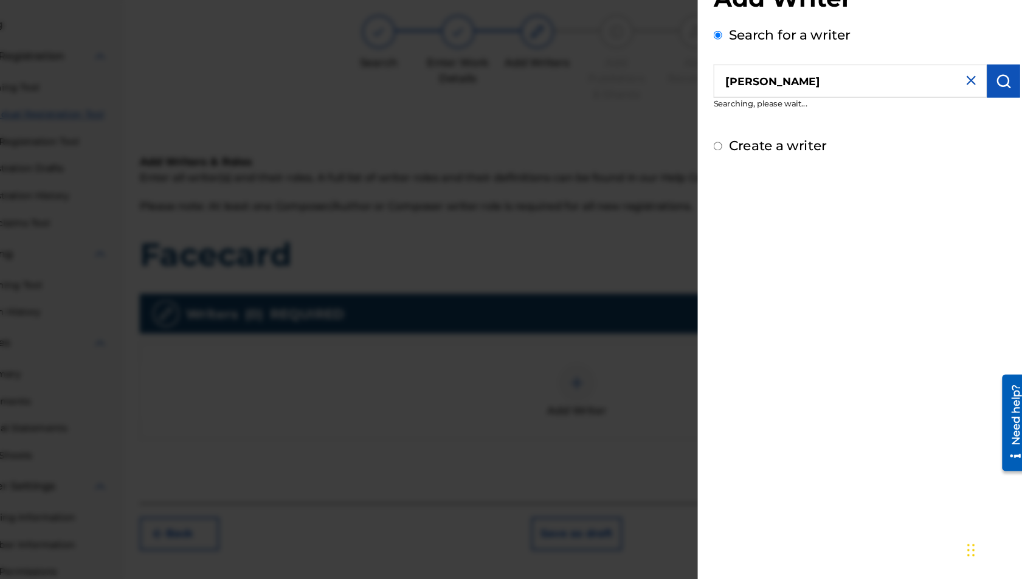
click at [808, 236] on div "Add Writer Search for a writer [PERSON_NAME] Searching, please wait... Create a…" at bounding box center [872, 289] width 311 height 579
click at [993, 124] on img "submit" at bounding box center [998, 119] width 15 height 15
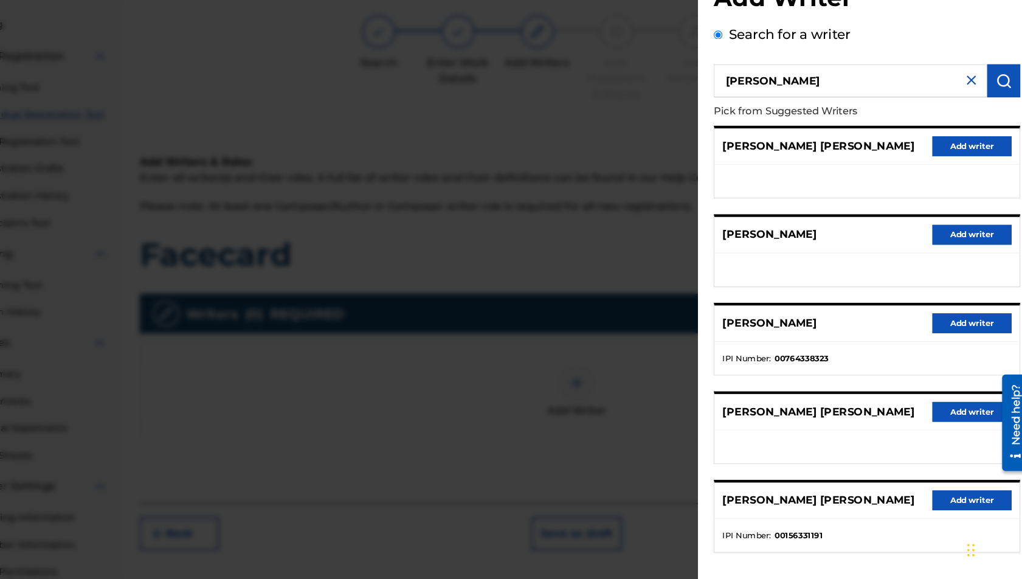
click at [972, 256] on button "Add writer" at bounding box center [968, 261] width 73 height 18
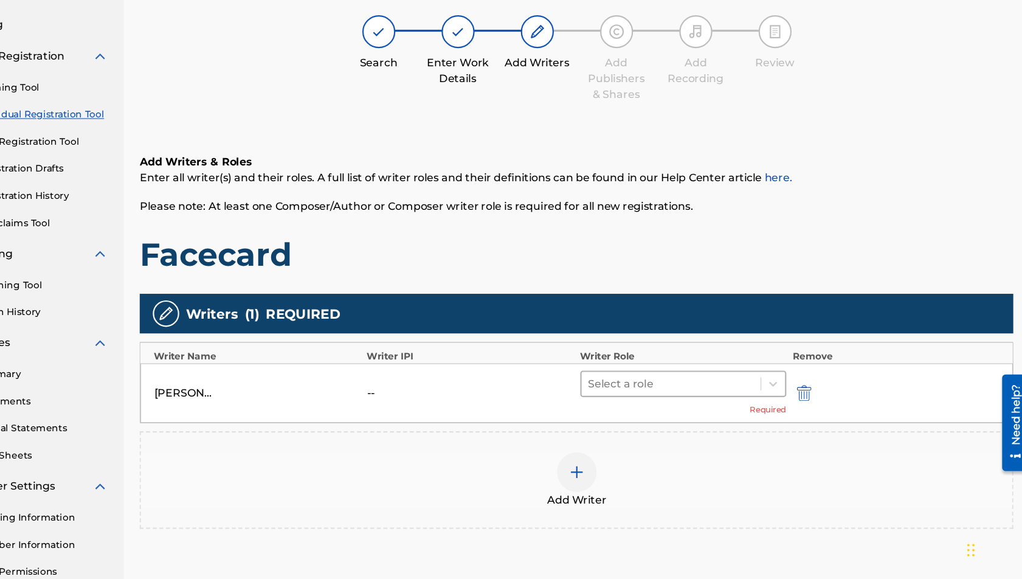
click at [721, 389] on div at bounding box center [692, 397] width 153 height 17
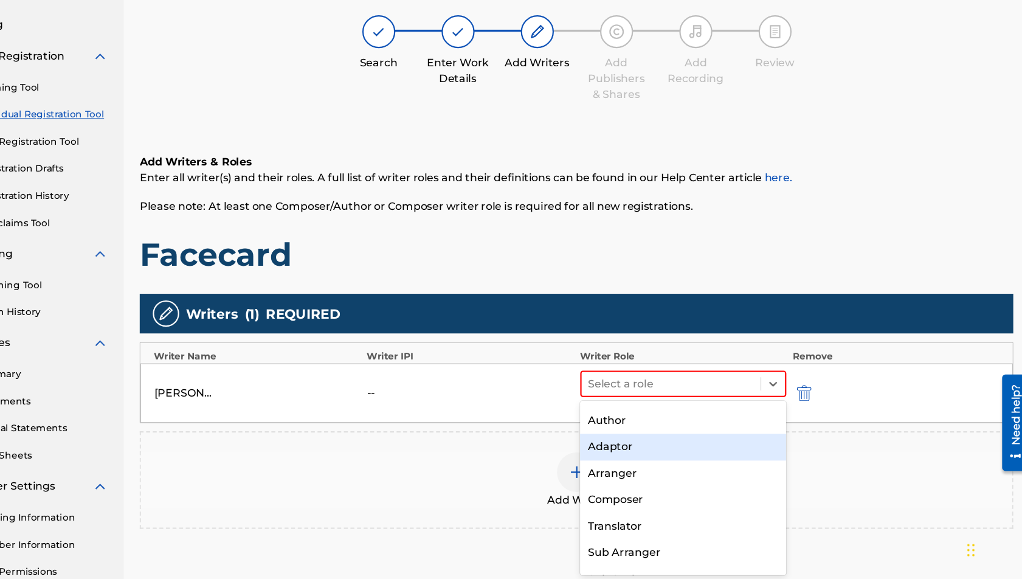
scroll to position [19, 0]
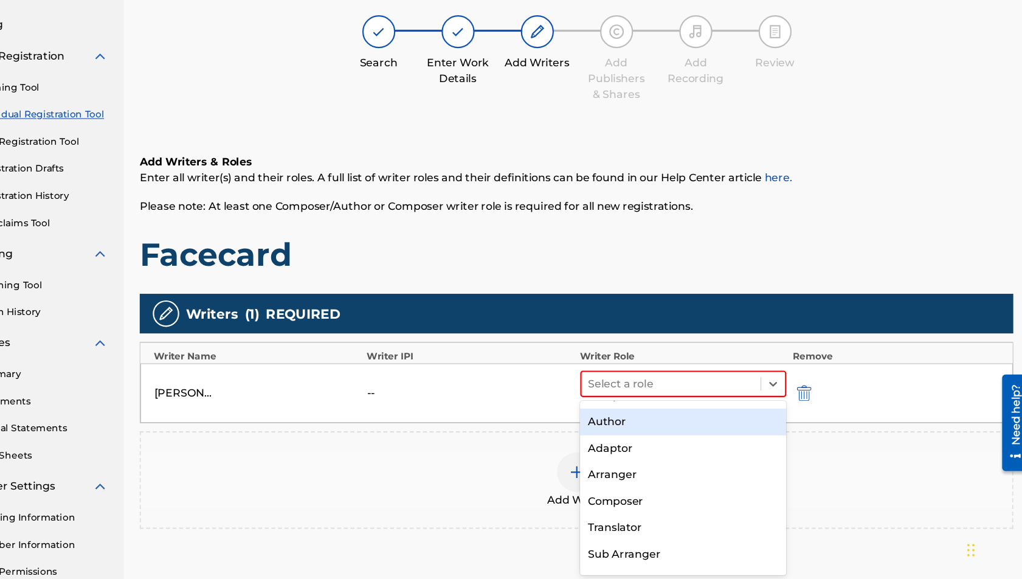
click at [655, 439] on div "Author" at bounding box center [703, 433] width 190 height 24
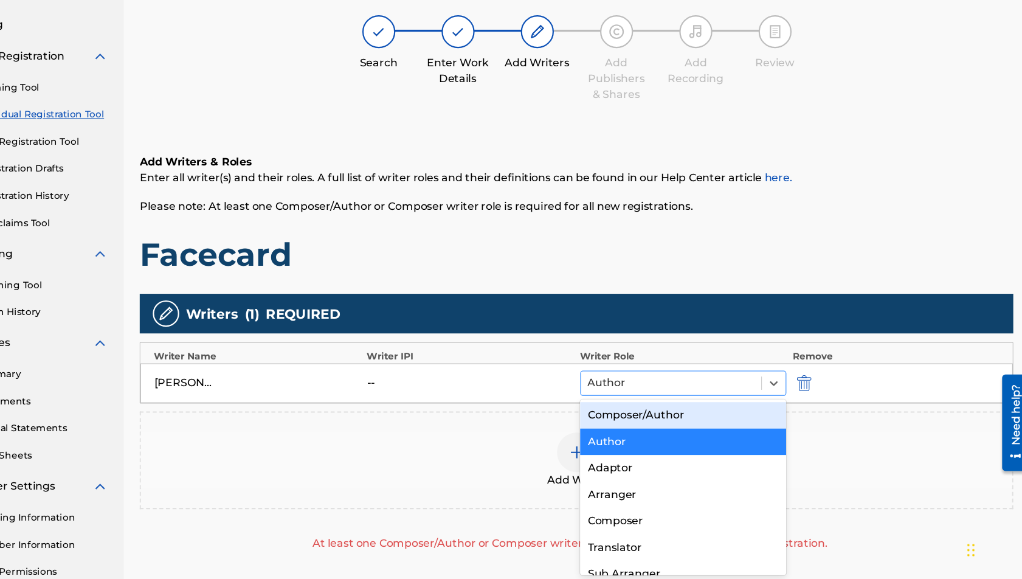
click at [695, 392] on div at bounding box center [692, 396] width 154 height 17
click at [660, 431] on div "Composer/Author" at bounding box center [703, 427] width 190 height 24
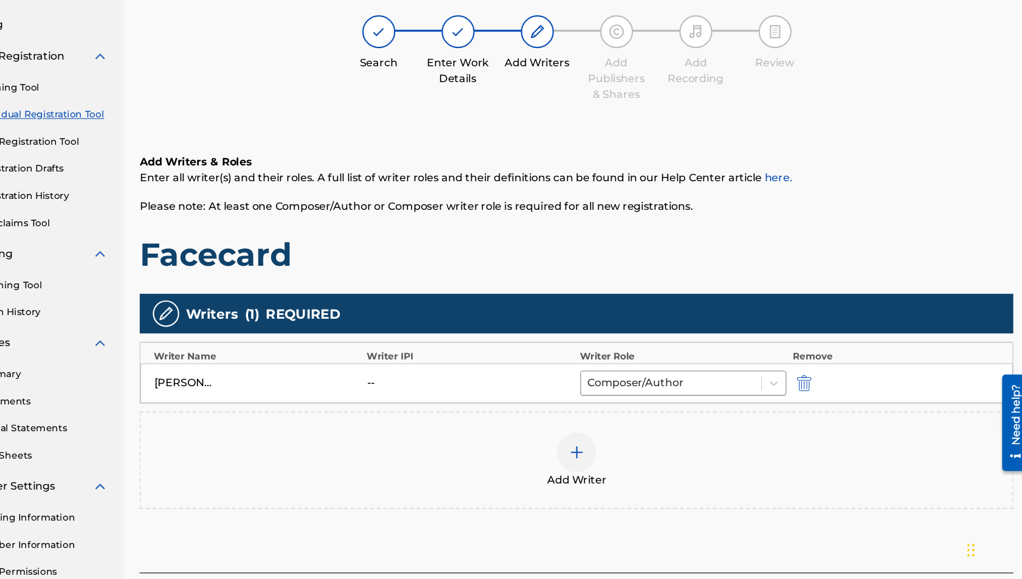
click at [612, 450] on div at bounding box center [605, 460] width 36 height 36
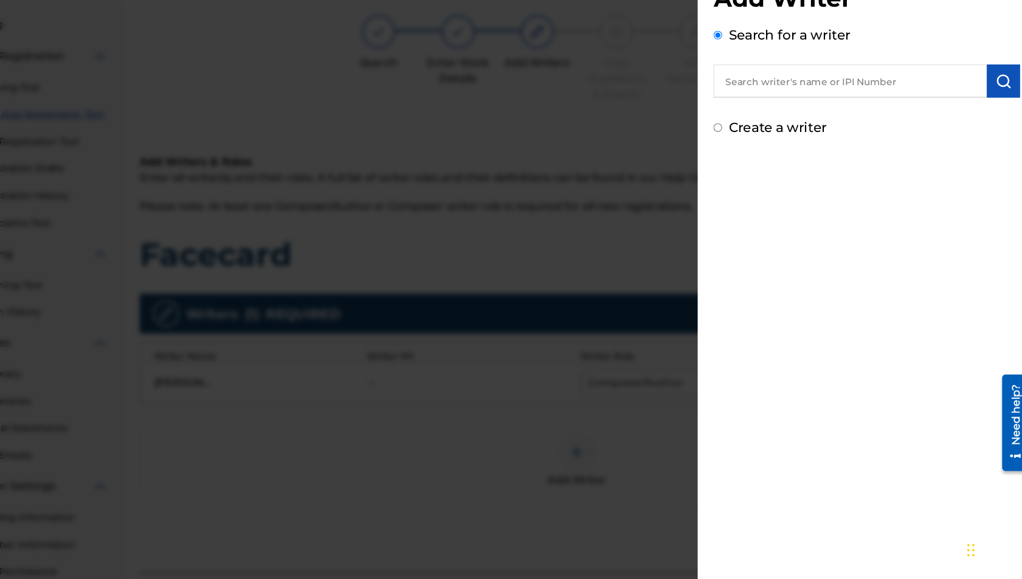
click at [819, 127] on input "text" at bounding box center [857, 119] width 252 height 30
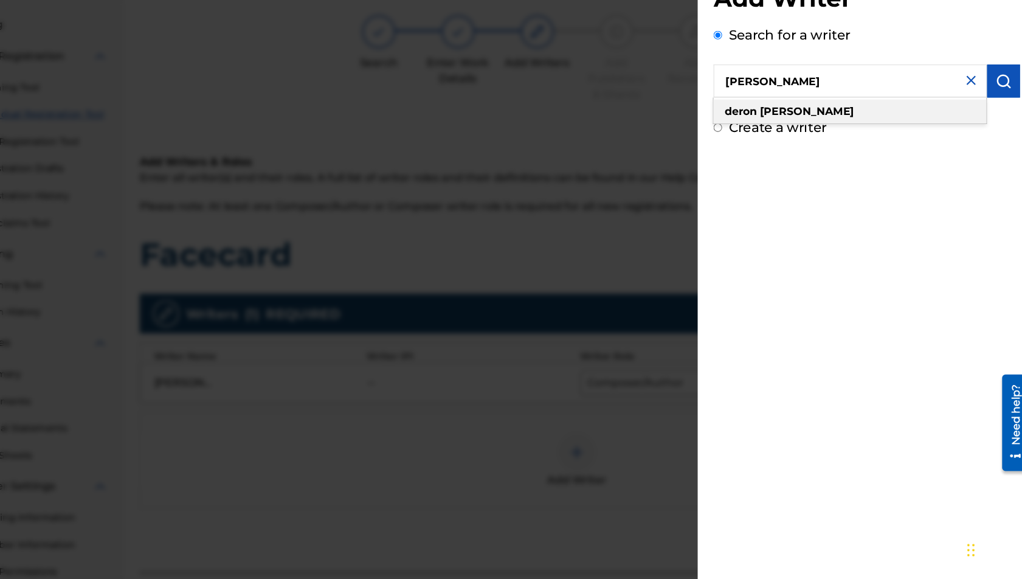
click at [817, 147] on div "[PERSON_NAME]" at bounding box center [856, 147] width 251 height 22
type input "[PERSON_NAME]"
click at [986, 124] on button "submit" at bounding box center [998, 119] width 30 height 30
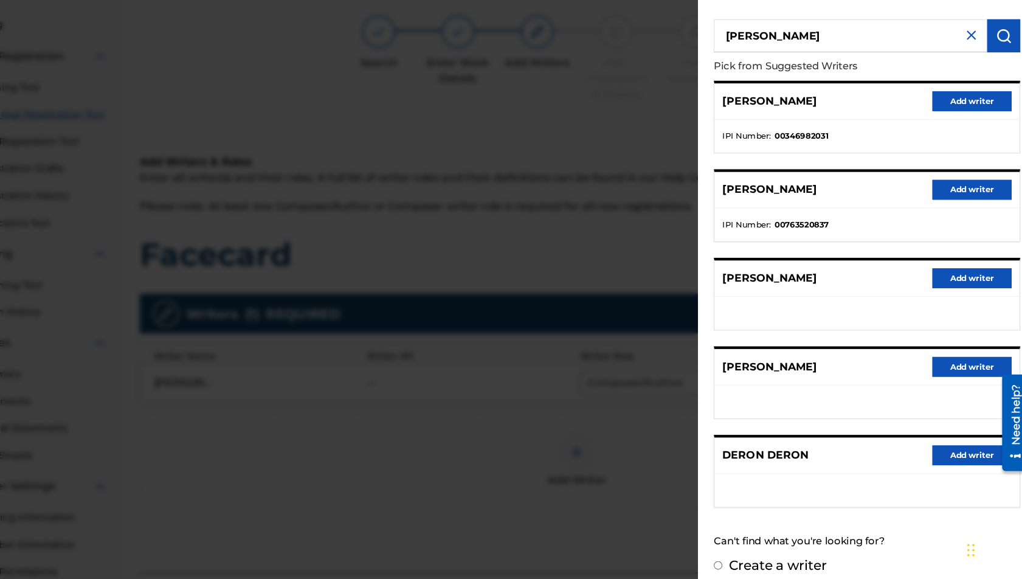
scroll to position [0, 0]
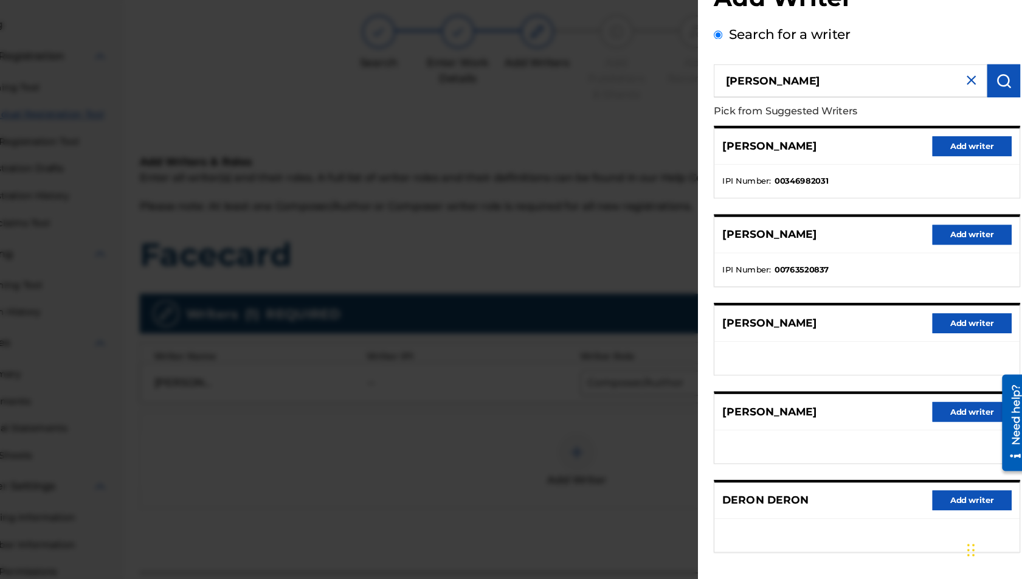
click at [968, 114] on img at bounding box center [968, 118] width 15 height 15
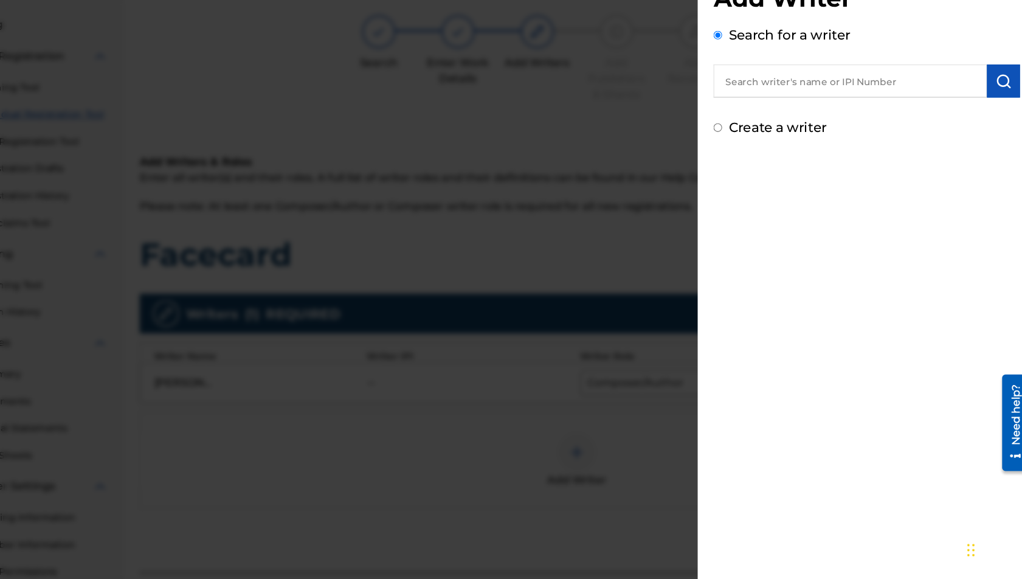
click at [706, 122] on div at bounding box center [511, 325] width 1022 height 579
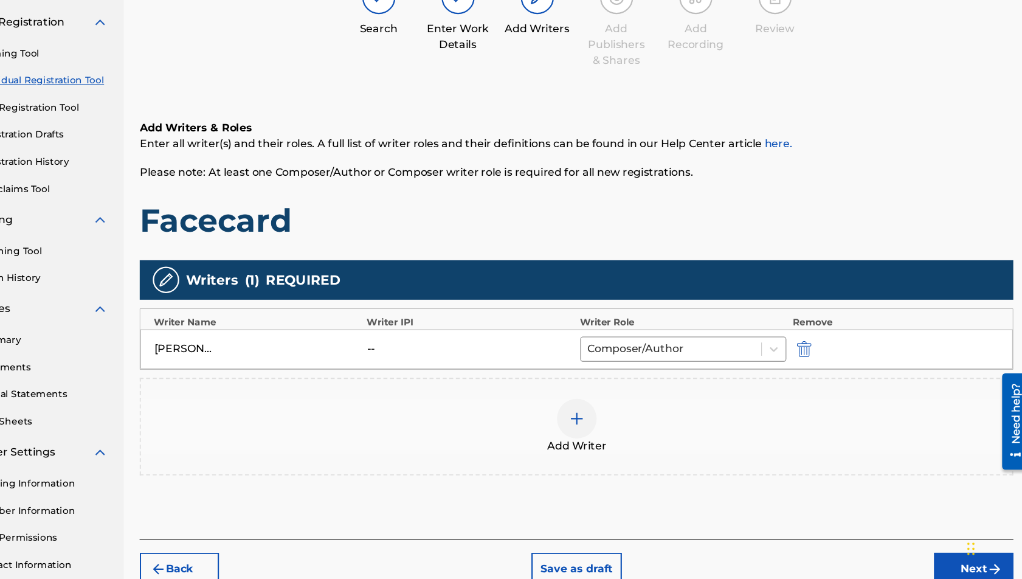
scroll to position [86, 0]
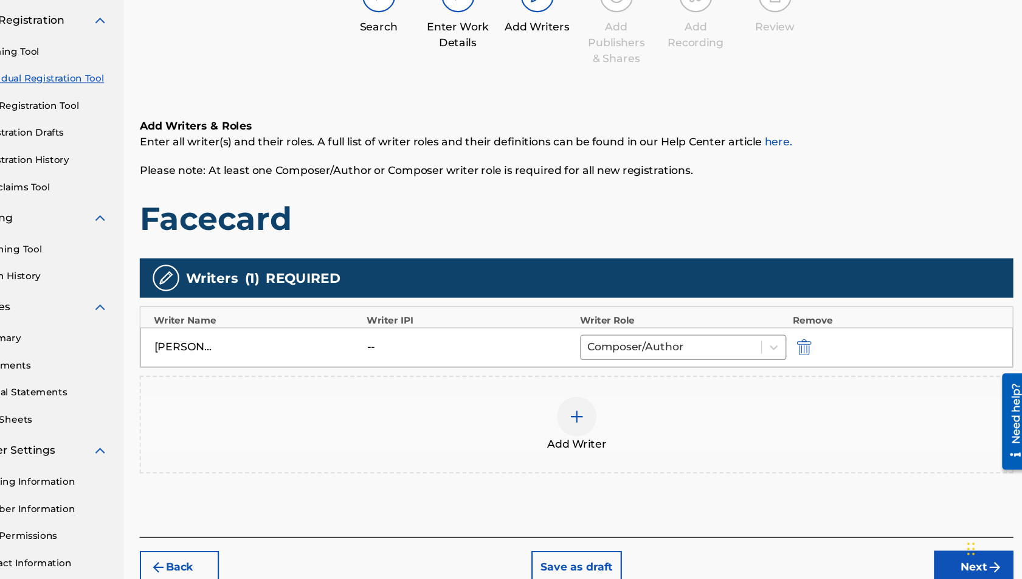
click at [943, 562] on button "Next" at bounding box center [970, 567] width 73 height 30
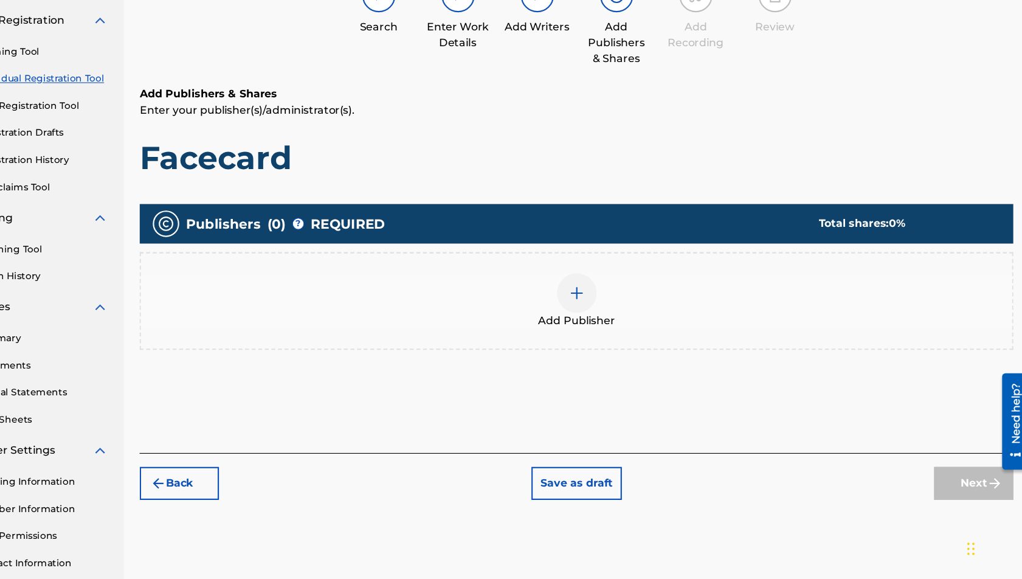
scroll to position [54, 0]
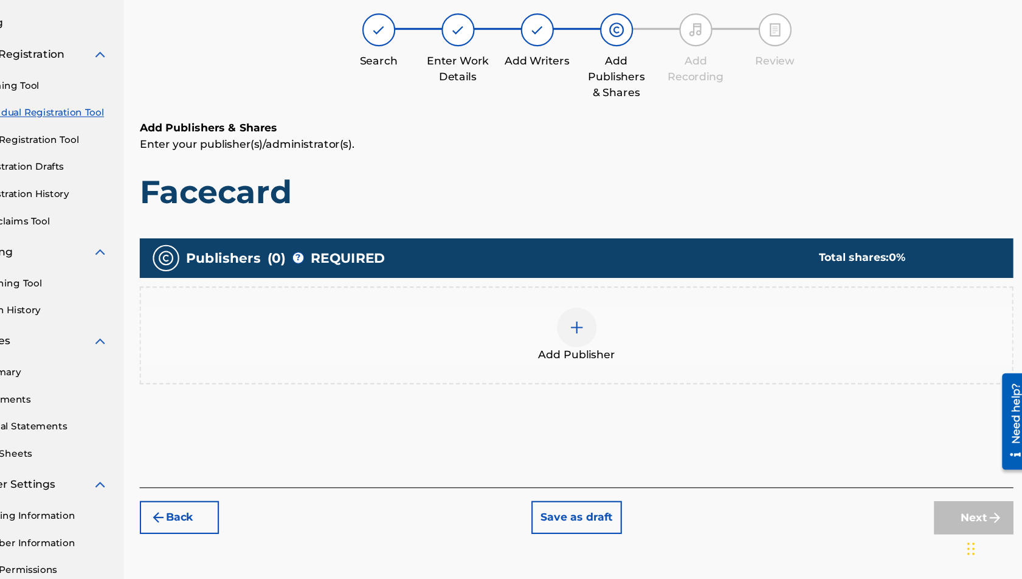
click at [621, 346] on div at bounding box center [605, 347] width 36 height 36
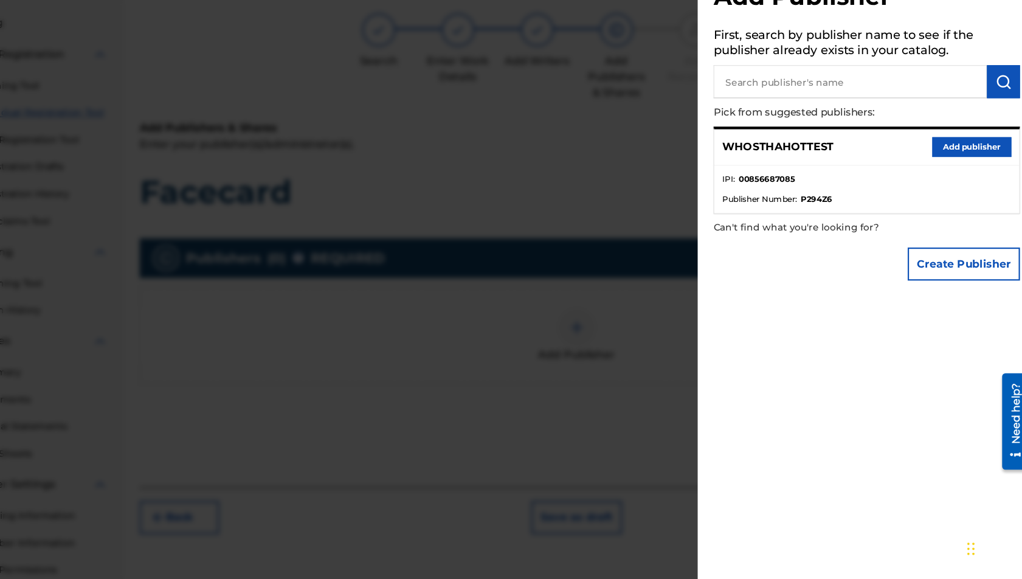
click at [965, 177] on button "Add publisher" at bounding box center [968, 181] width 73 height 18
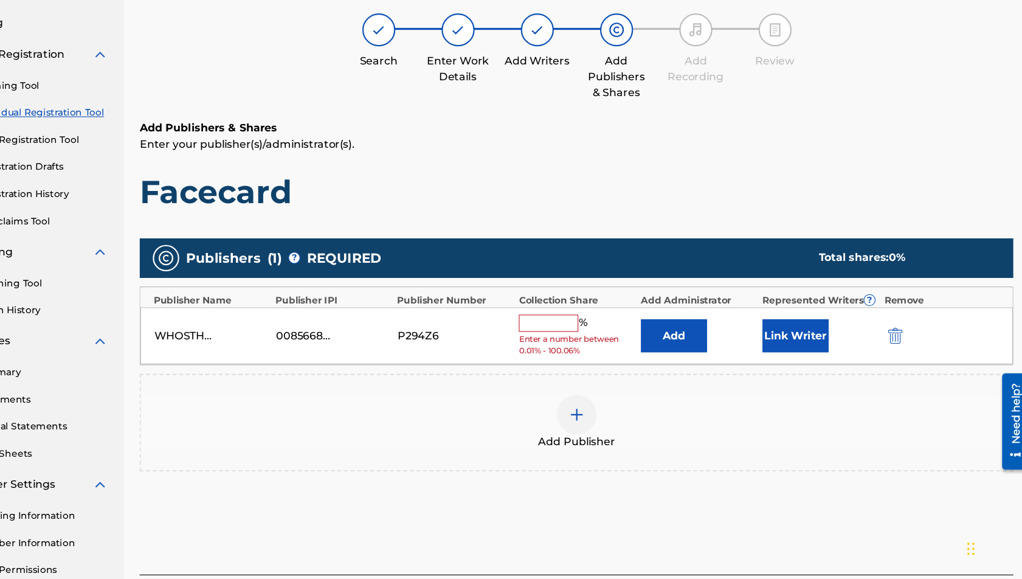
click at [585, 342] on input "text" at bounding box center [579, 344] width 55 height 16
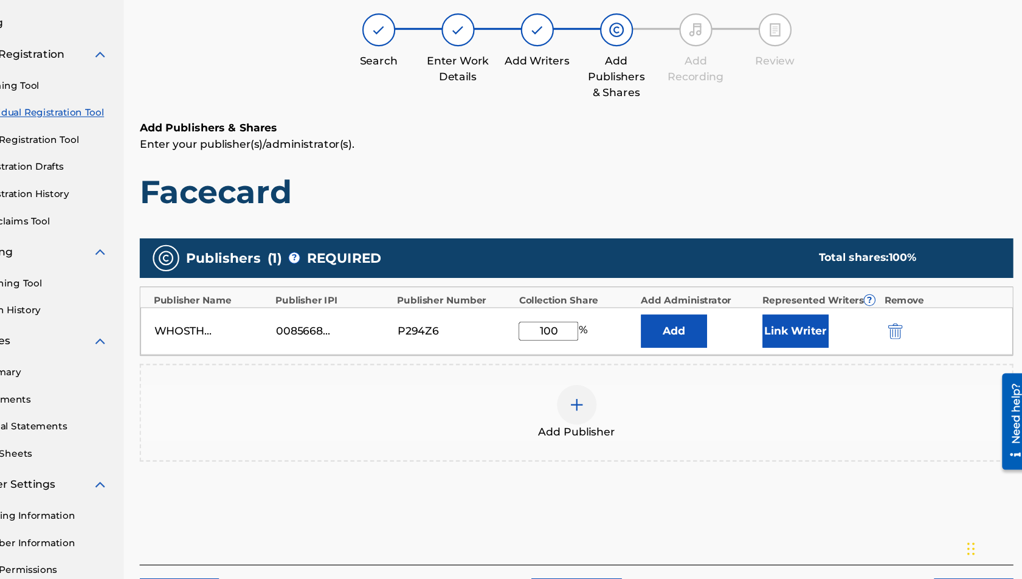
type input "100"
click at [767, 494] on div "Publishers ( 1 ) ? REQUIRED Total shares: 100 % Publisher Name Publisher IPI Pu…" at bounding box center [605, 385] width 804 height 253
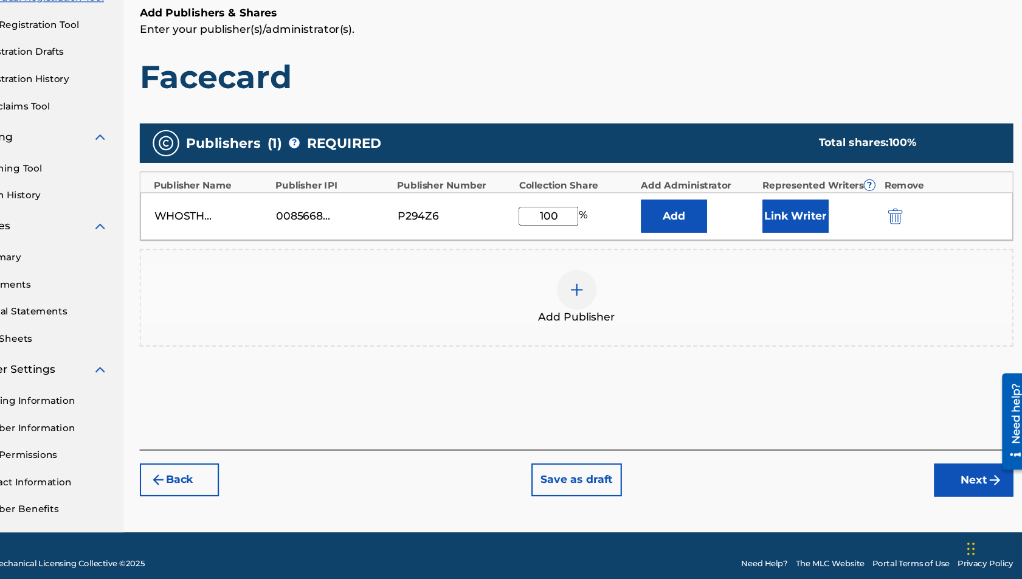
click at [965, 492] on button "Next" at bounding box center [970, 487] width 73 height 30
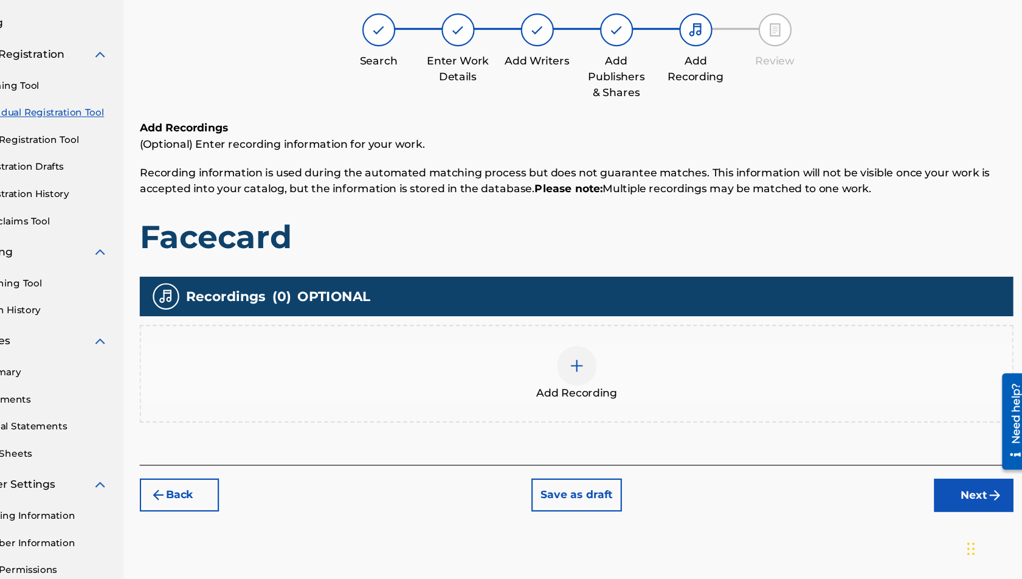
click at [618, 384] on div at bounding box center [605, 382] width 36 height 36
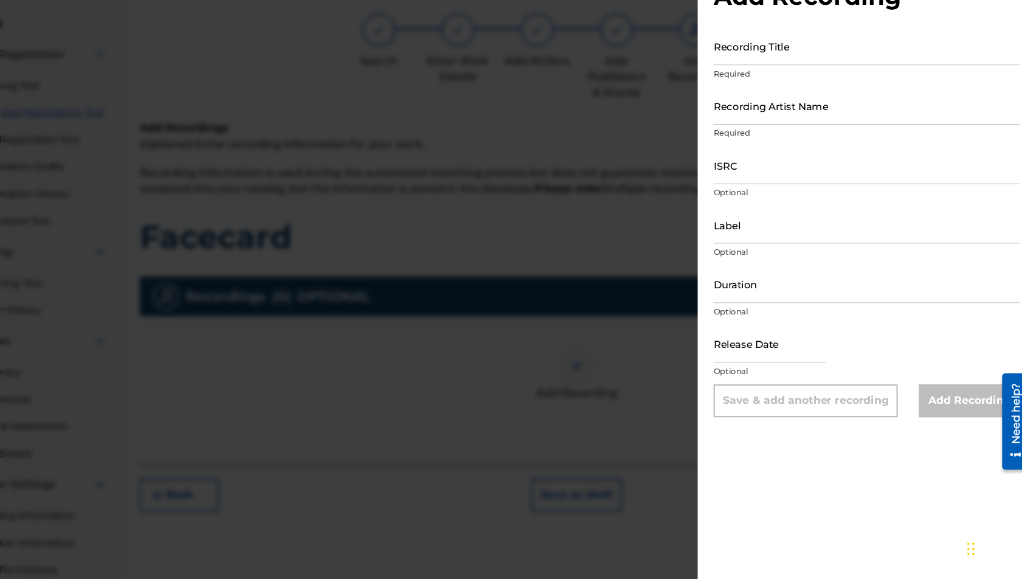
click at [779, 90] on input "Recording Title" at bounding box center [872, 88] width 282 height 35
type input "Facecard"
click at [792, 143] on input "Recording Artist Name" at bounding box center [872, 143] width 282 height 35
type input "Whosthahottest"
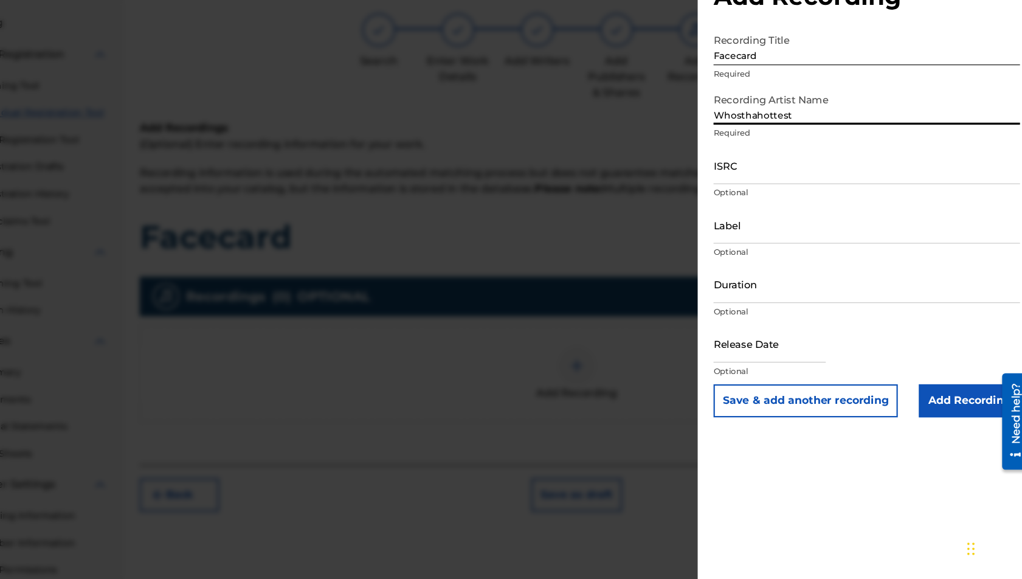
click at [752, 188] on input "ISRC" at bounding box center [872, 198] width 282 height 35
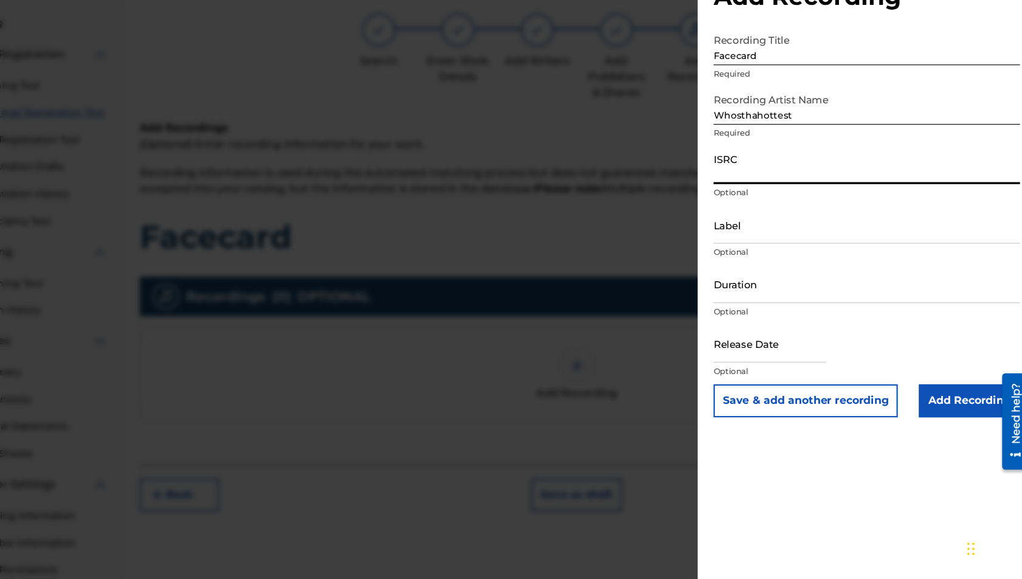
paste input "QT3EZ2499734"
type input "QT3EZ2499734"
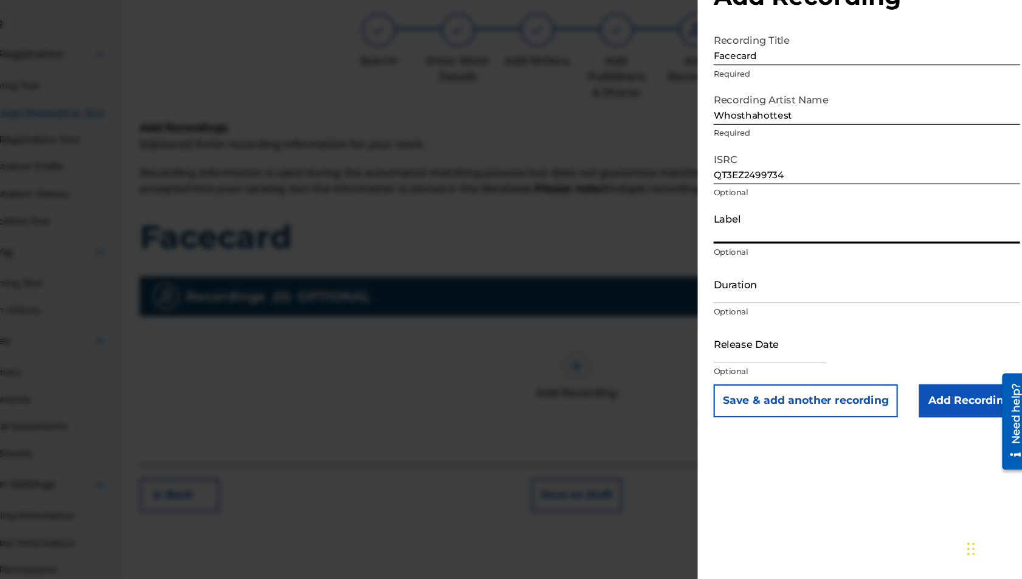
click at [764, 254] on input "Label" at bounding box center [872, 252] width 282 height 35
type input "Whosthahottest"
click at [766, 367] on input "text" at bounding box center [782, 362] width 103 height 35
select select "7"
select select "2025"
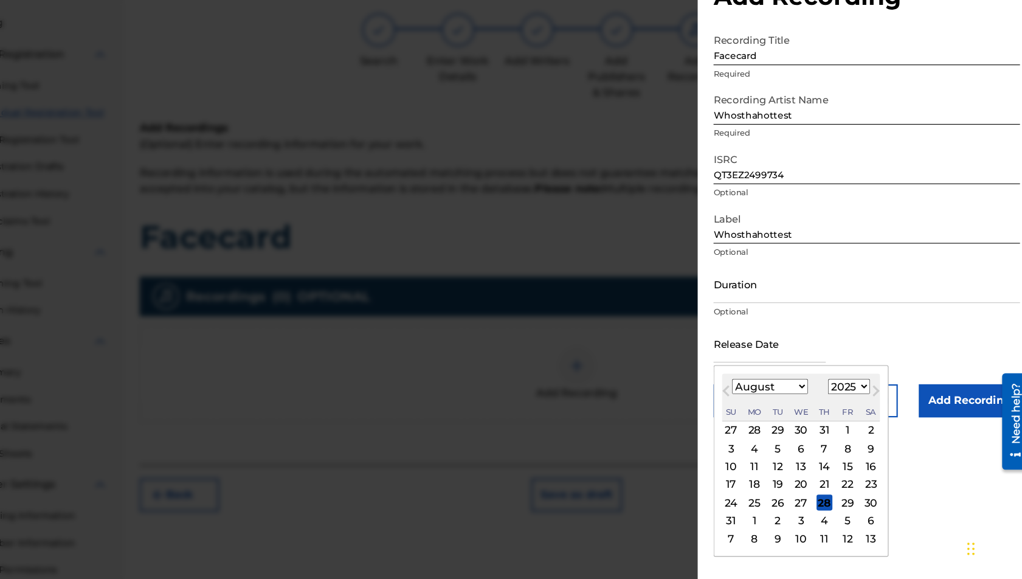
click at [753, 399] on select "January February March April May June July August September October November De…" at bounding box center [783, 401] width 70 height 14
select select "11"
click at [748, 394] on select "January February March April May June July August September October November De…" at bounding box center [783, 401] width 70 height 14
click at [864, 405] on select "1899 1900 1901 1902 1903 1904 1905 1906 1907 1908 1909 1910 1911 1912 1913 1914…" at bounding box center [855, 401] width 39 height 14
select select "2024"
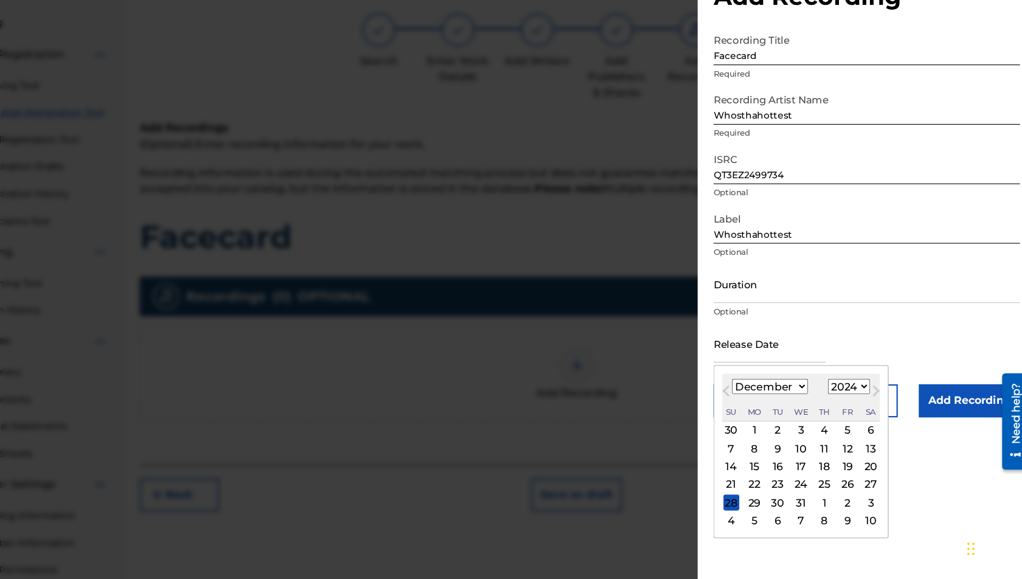
click at [838, 394] on select "1899 1900 1901 1902 1903 1904 1905 1906 1907 1908 1909 1910 1911 1912 1913 1914…" at bounding box center [855, 401] width 39 height 14
click at [797, 493] on div "24" at bounding box center [790, 491] width 15 height 15
type input "[DATE]"
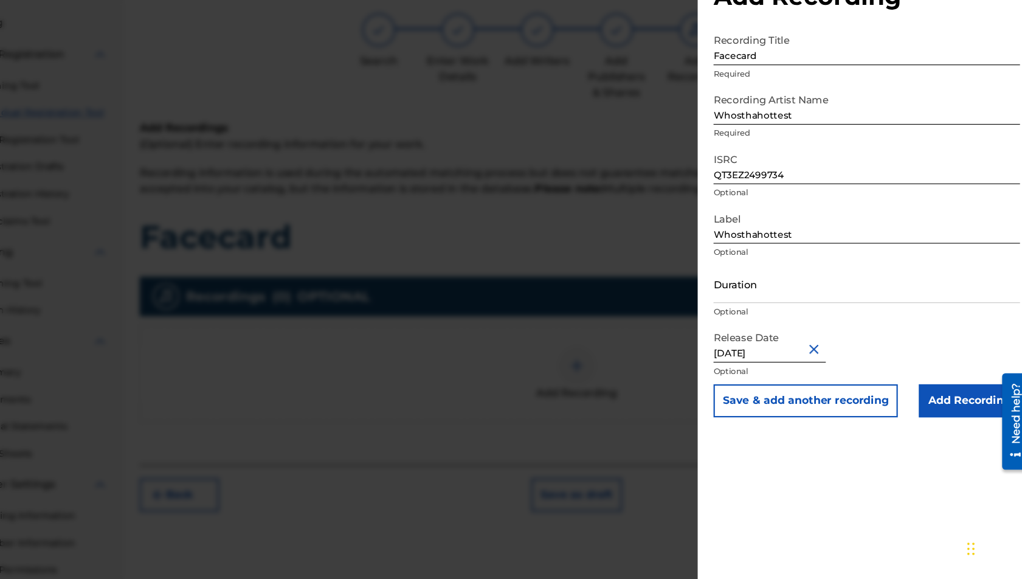
click at [877, 447] on div "Add Recording Recording Title Facecard Required Recording Artist Name Whosthaho…" at bounding box center [872, 289] width 311 height 579
click at [958, 415] on input "Add Recording" at bounding box center [966, 414] width 93 height 30
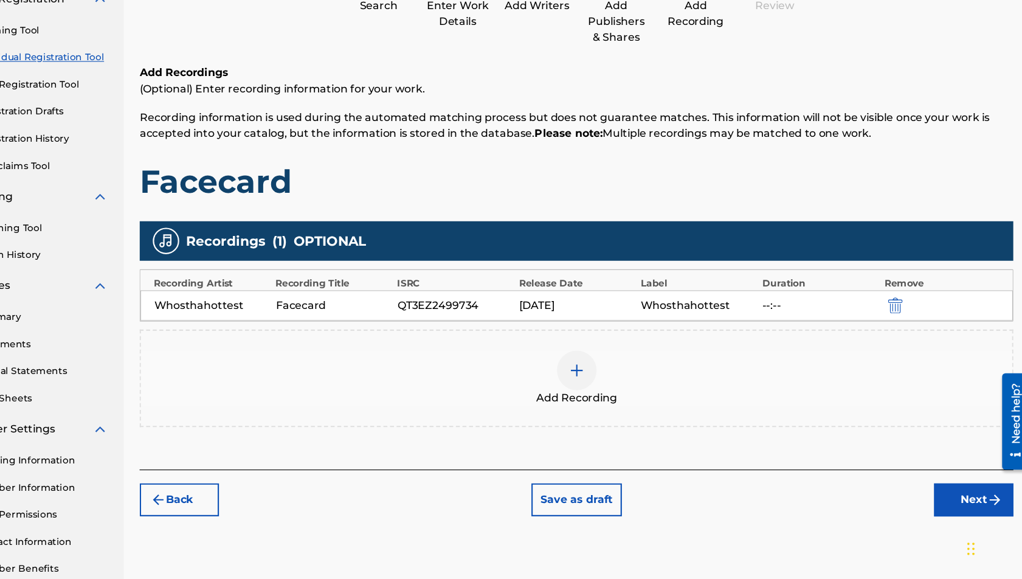
click at [974, 509] on button "Next" at bounding box center [970, 505] width 73 height 30
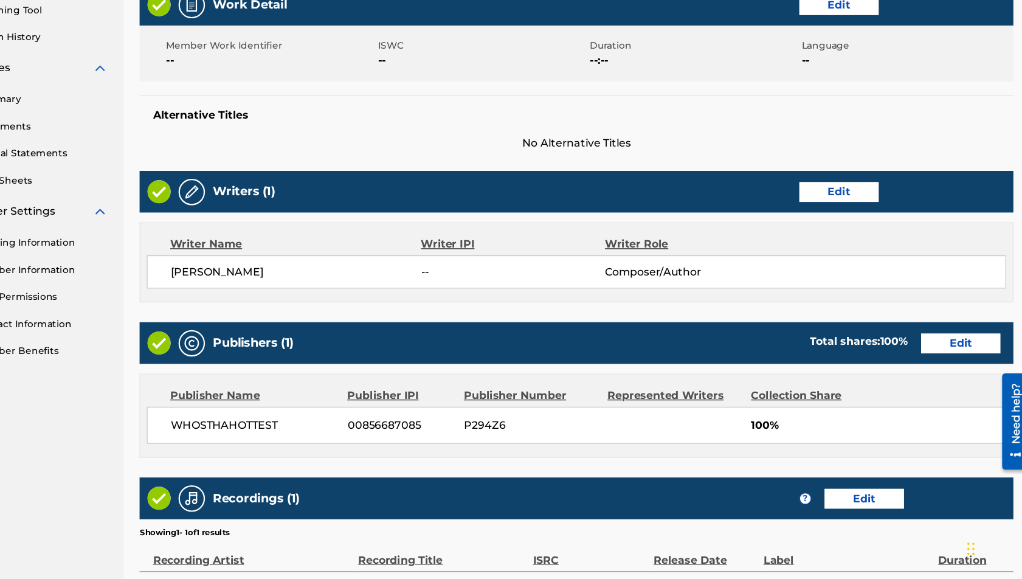
scroll to position [447, 0]
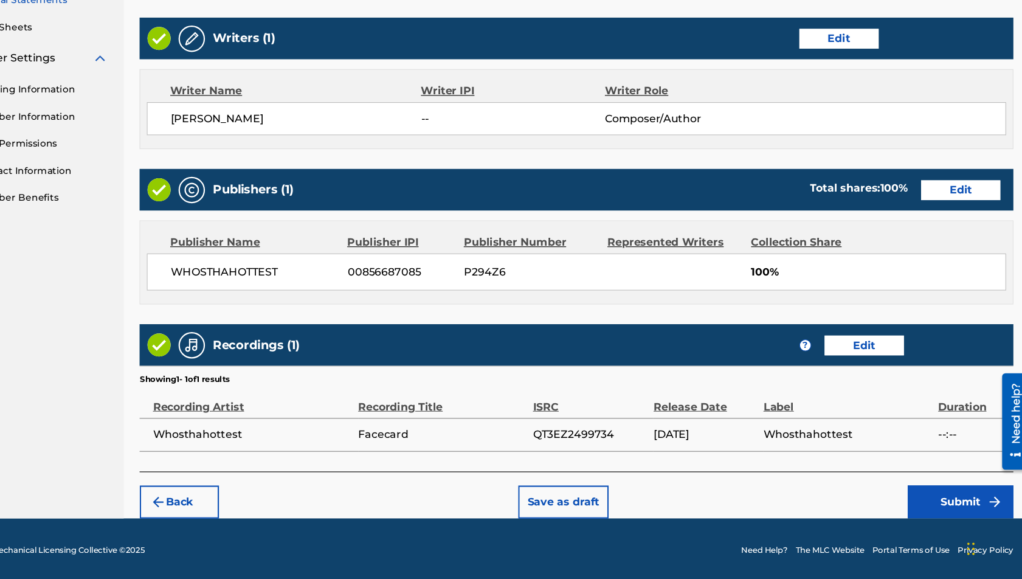
click at [932, 503] on button "Submit" at bounding box center [958, 507] width 97 height 30
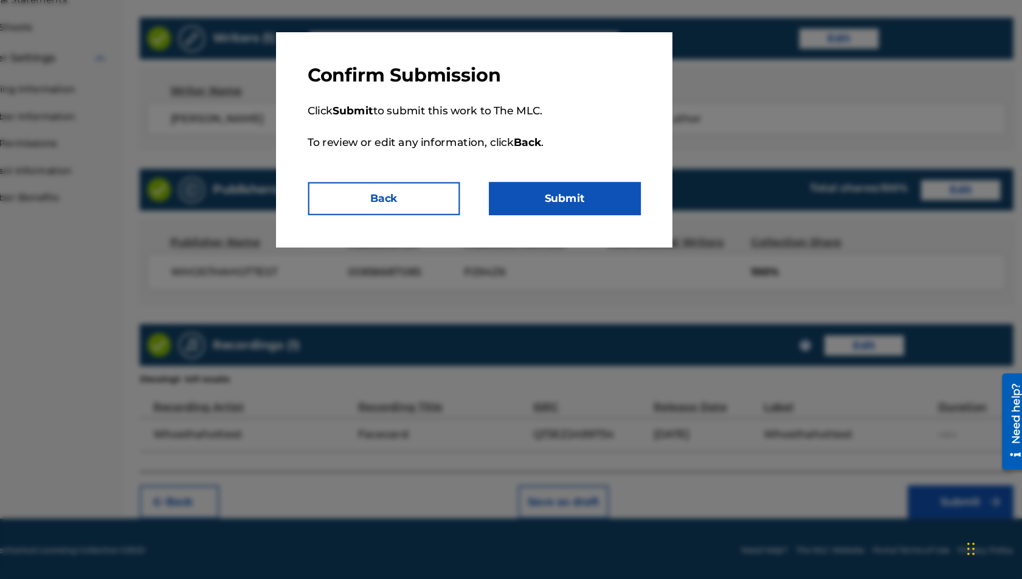
click at [627, 236] on button "Submit" at bounding box center [595, 228] width 140 height 30
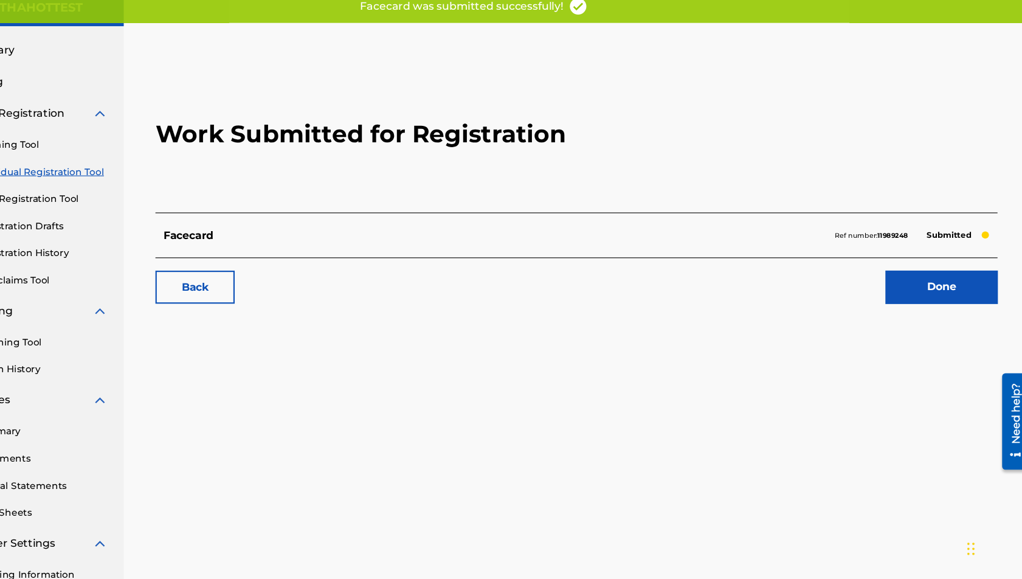
click at [976, 319] on link "Done" at bounding box center [940, 310] width 103 height 30
